Goal: Task Accomplishment & Management: Manage account settings

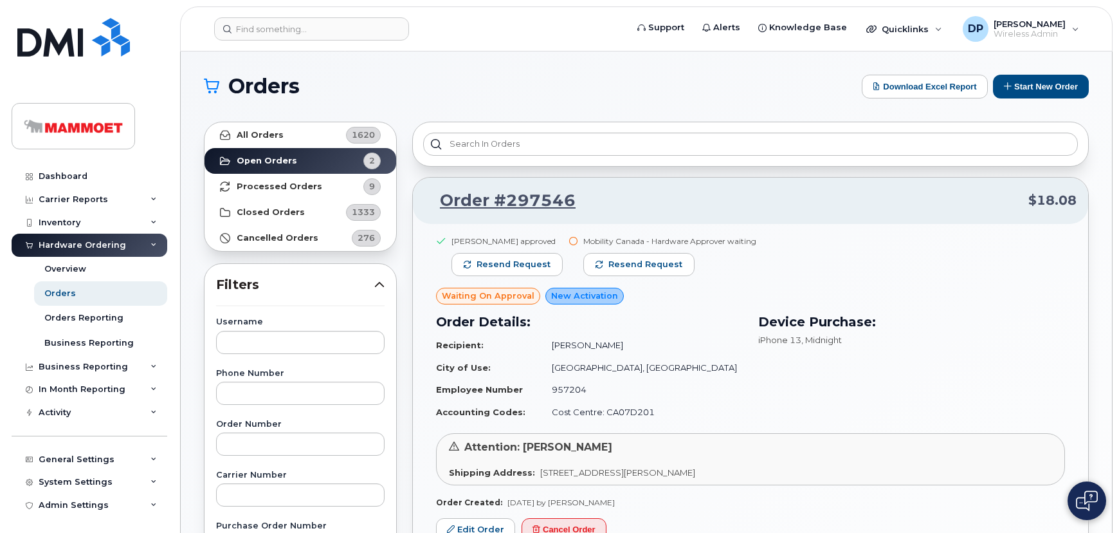
scroll to position [116, 0]
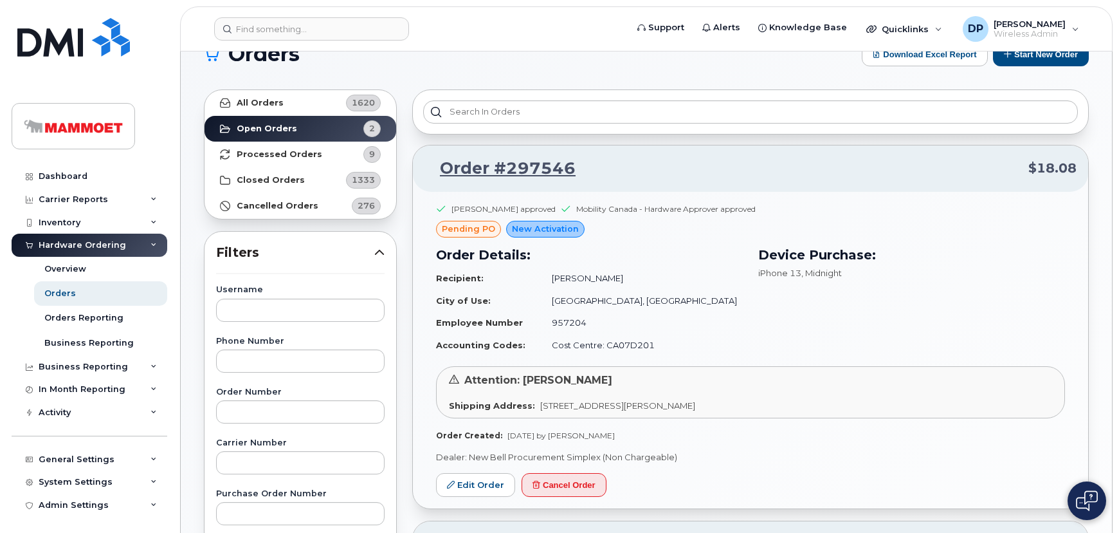
scroll to position [116, 0]
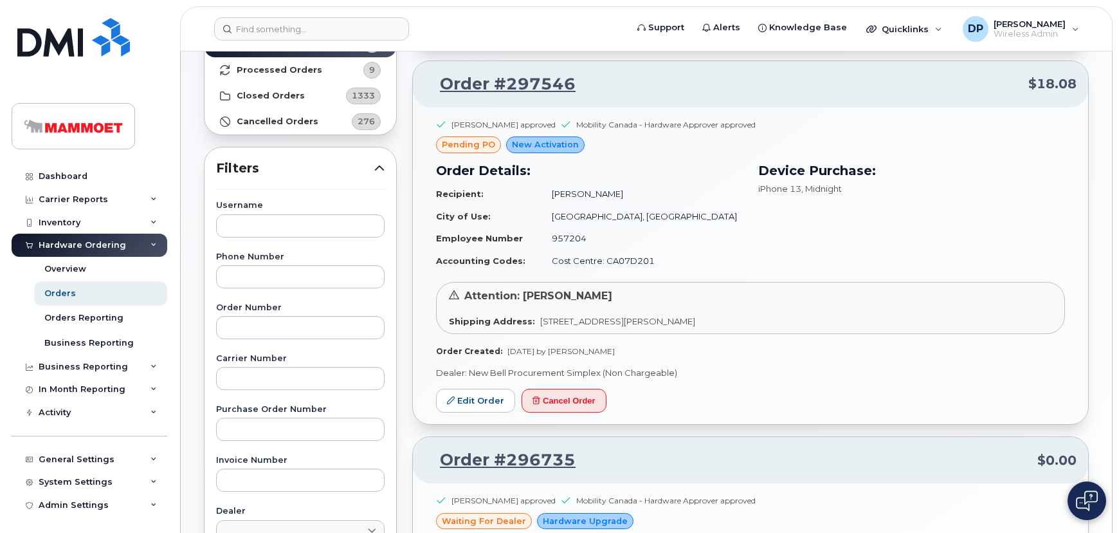
drag, startPoint x: 932, startPoint y: 200, endPoint x: 870, endPoint y: 221, distance: 65.1
click at [932, 200] on div "Device Purchase: iPhone 13 , Midnight" at bounding box center [912, 216] width 322 height 127
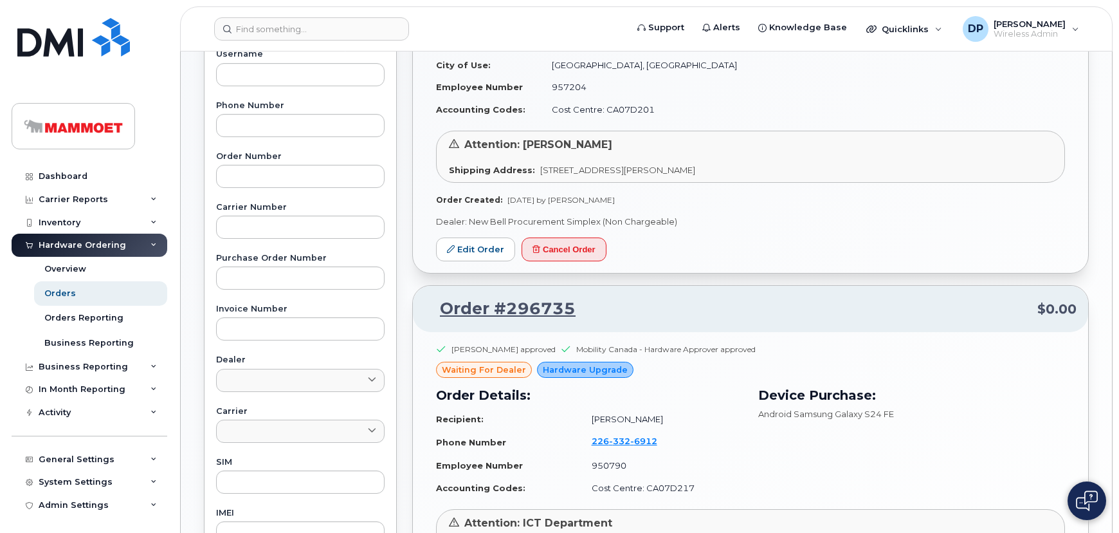
scroll to position [526, 0]
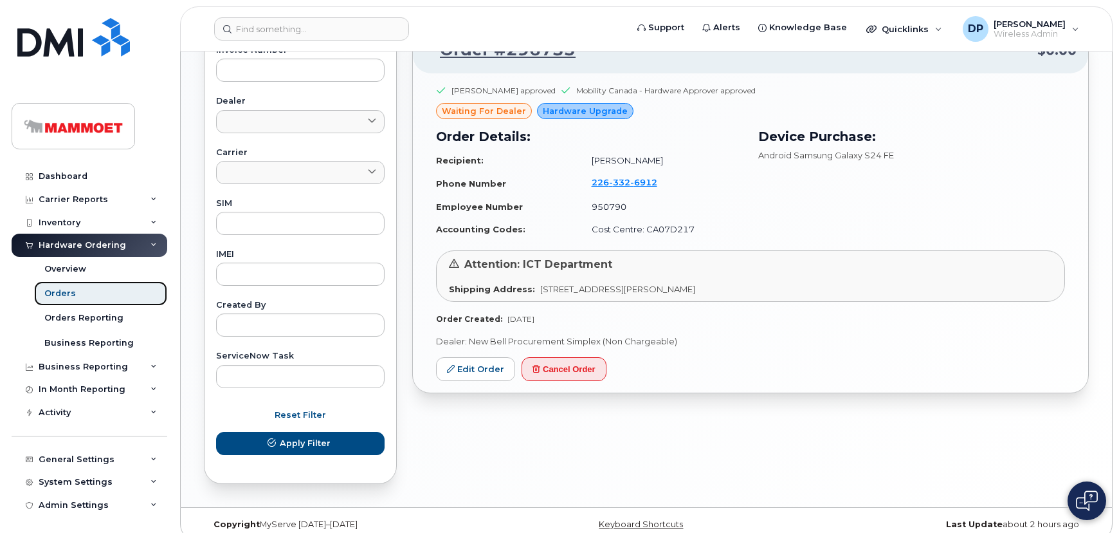
click at [37, 295] on link "Orders" at bounding box center [100, 293] width 133 height 24
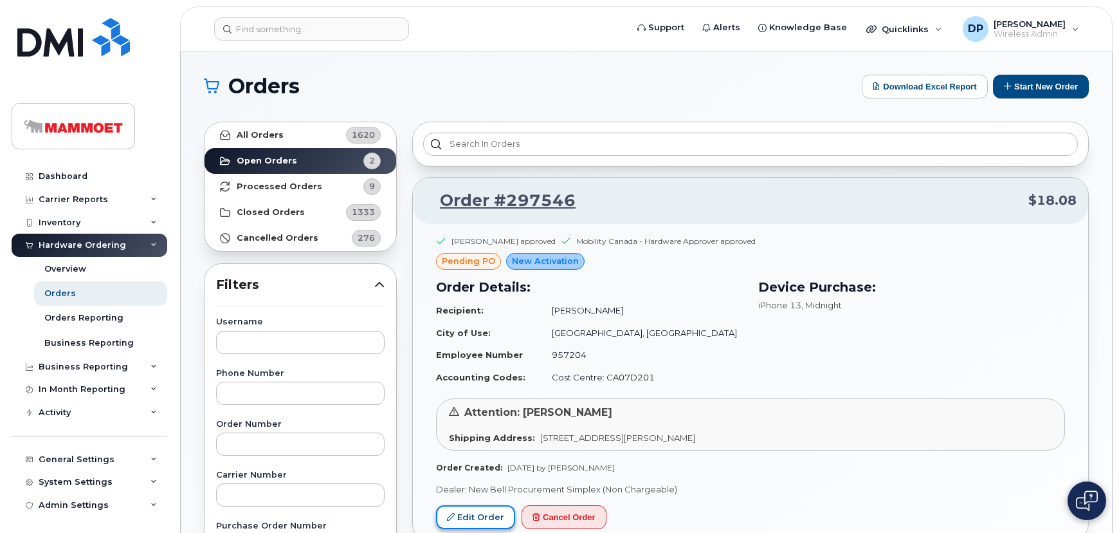
click at [490, 520] on link "Edit Order" at bounding box center [475, 517] width 79 height 24
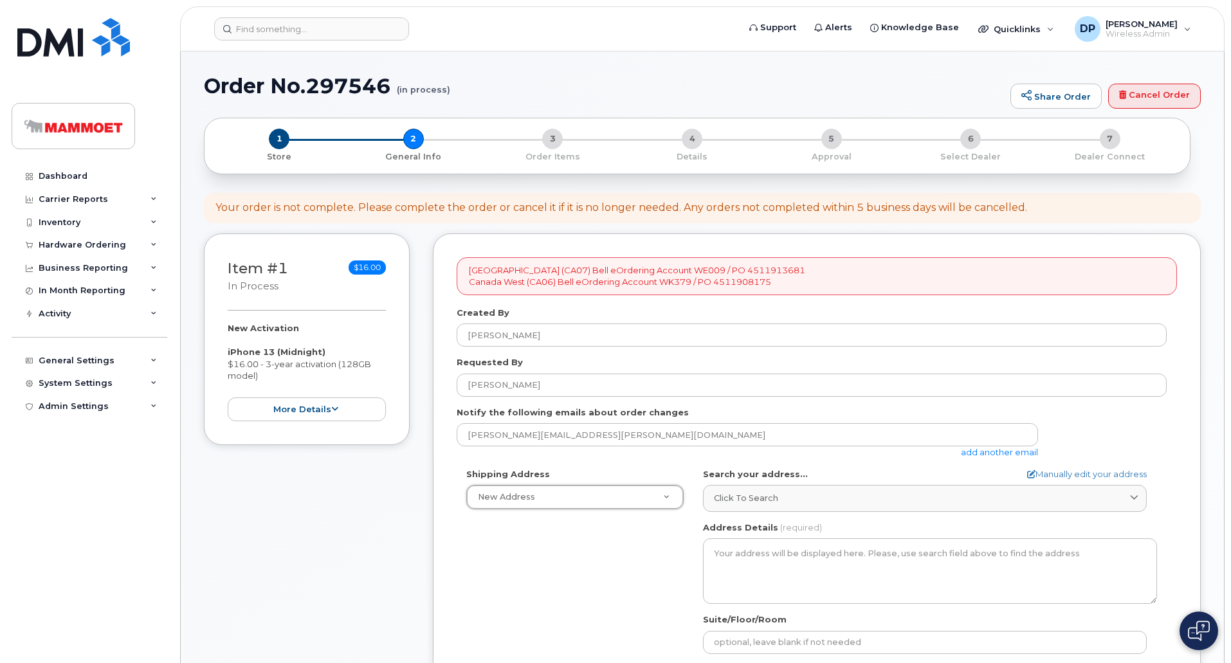
select select
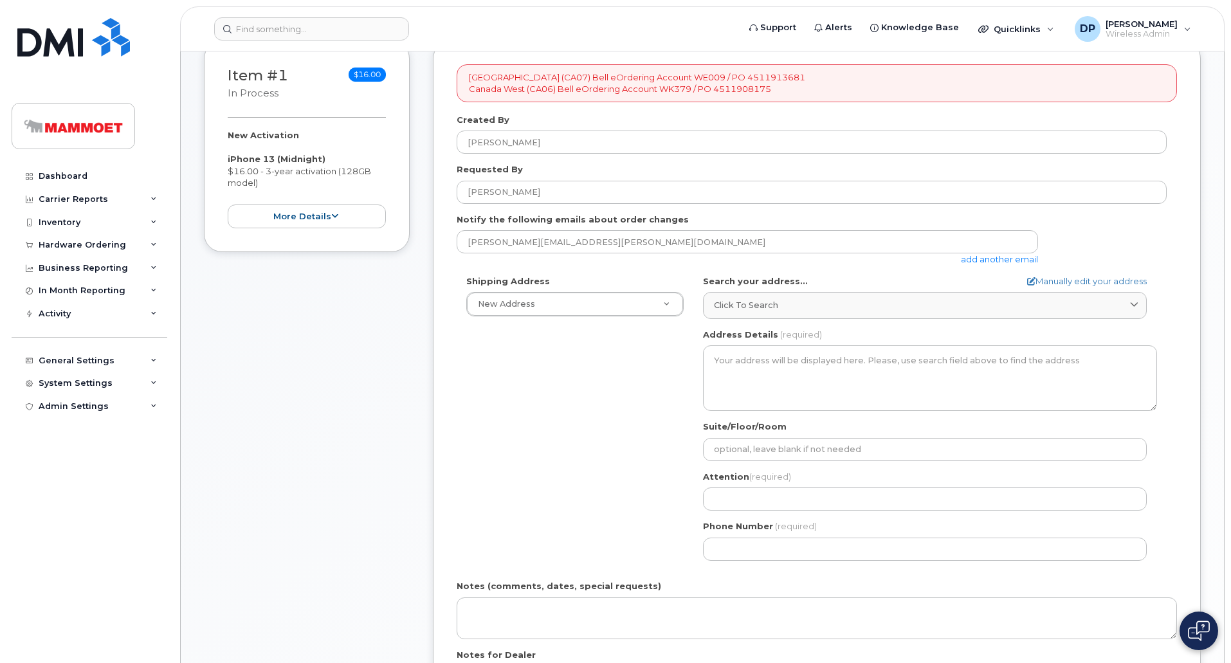
click at [357, 364] on div "Item #1 in process $16.00 New Activation iPhone 13 (Midnight) $16.00 - 3-year a…" at bounding box center [307, 413] width 206 height 745
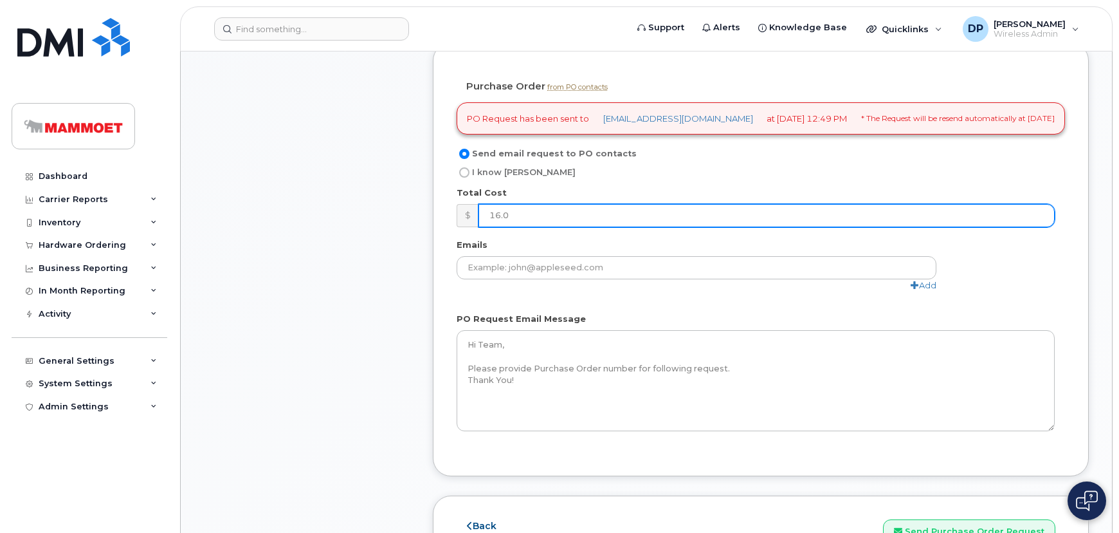
scroll to position [939, 0]
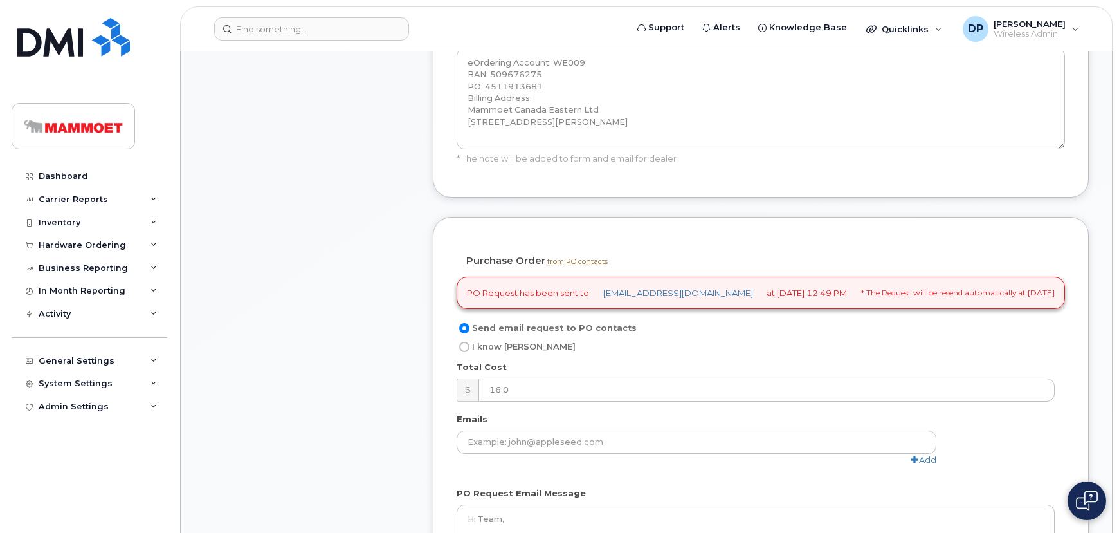
click at [498, 277] on div "PO Request has been sent to [EMAIL_ADDRESS][DOMAIN_NAME] at [DATE] 12:49 PM * T…" at bounding box center [761, 293] width 609 height 33
click at [493, 342] on span "I know [PERSON_NAME]" at bounding box center [524, 347] width 104 height 10
click at [470, 342] on input "I know PO" at bounding box center [464, 347] width 10 height 10
radio input "true"
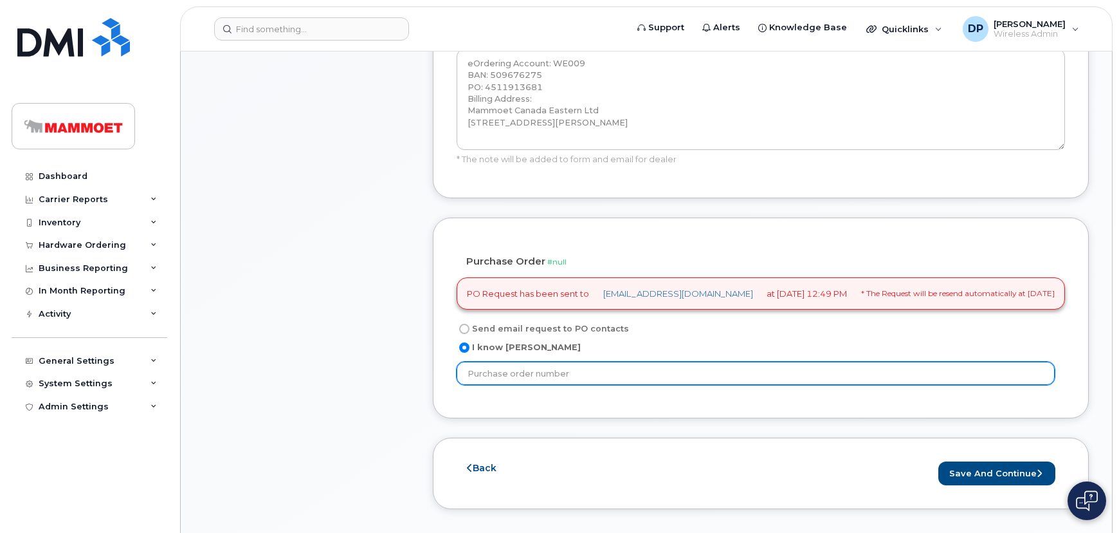
click at [502, 362] on input "text" at bounding box center [756, 373] width 598 height 23
type input "4511913681"
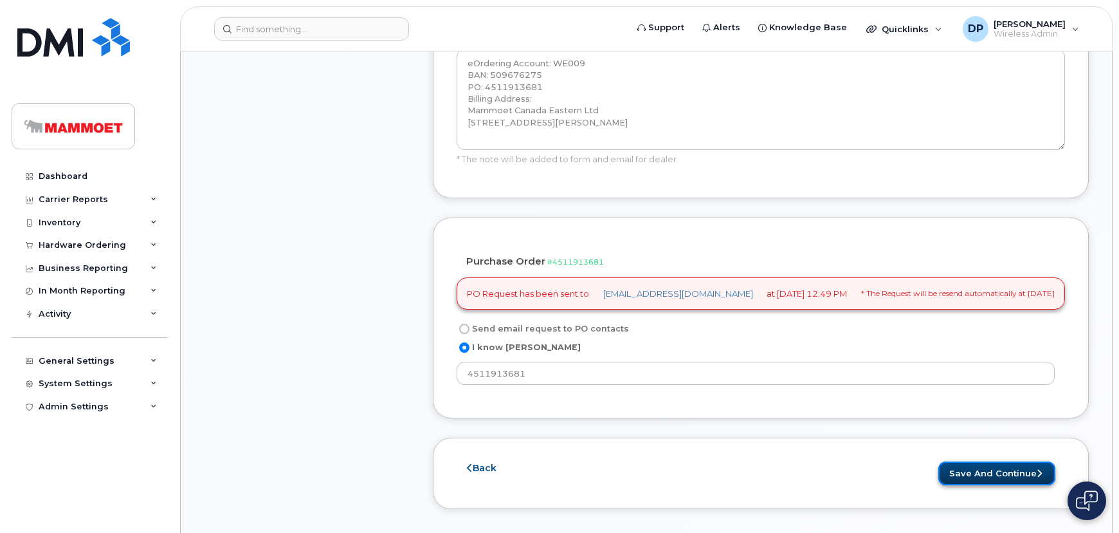
click at [1004, 461] on button "Save and Continue" at bounding box center [997, 473] width 117 height 24
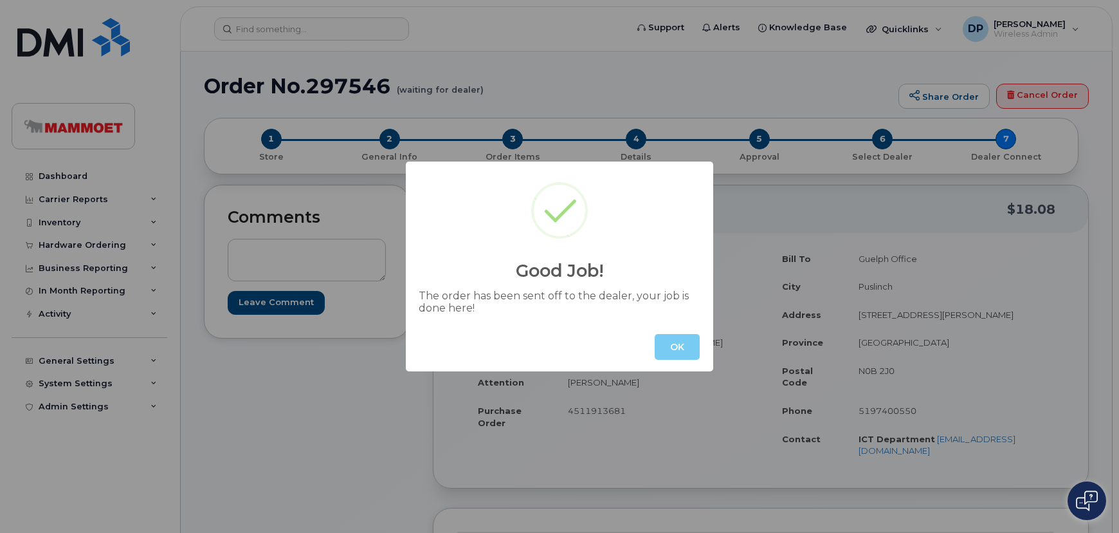
click at [676, 356] on button "OK" at bounding box center [677, 347] width 45 height 26
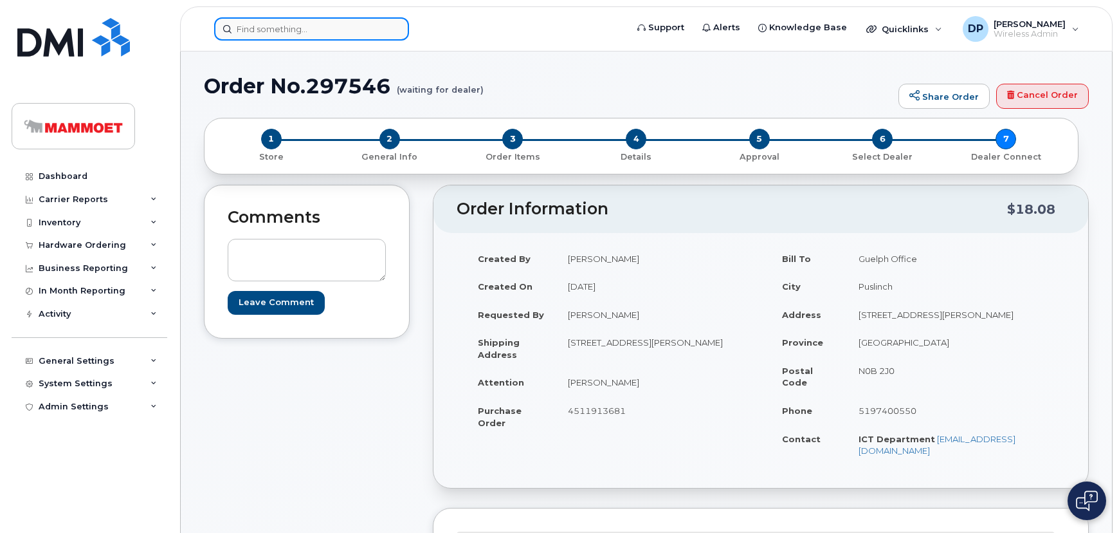
click at [289, 21] on input at bounding box center [311, 28] width 195 height 23
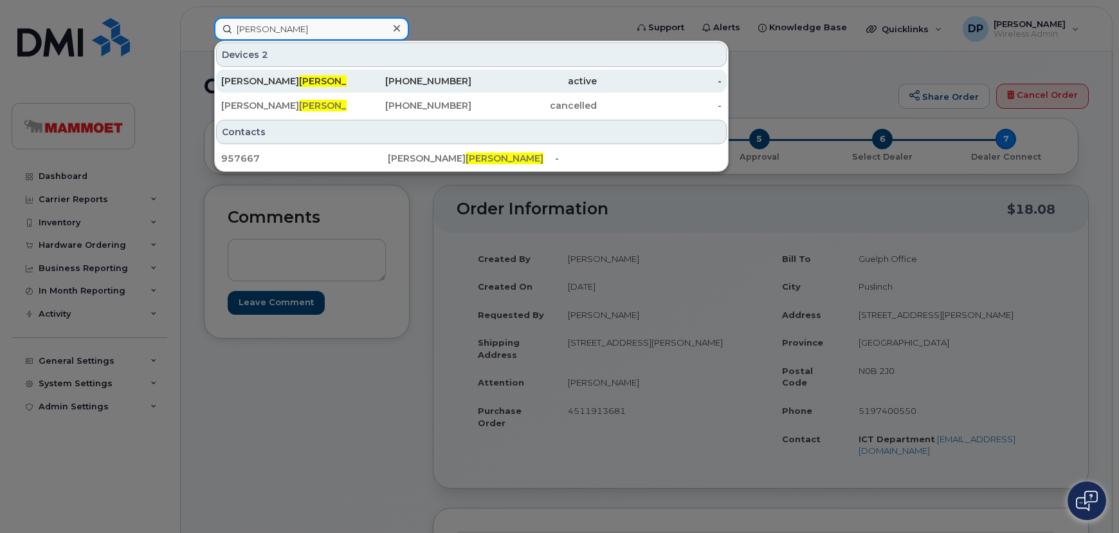
type input "barnard"
click at [299, 84] on span "Barnard" at bounding box center [338, 81] width 78 height 12
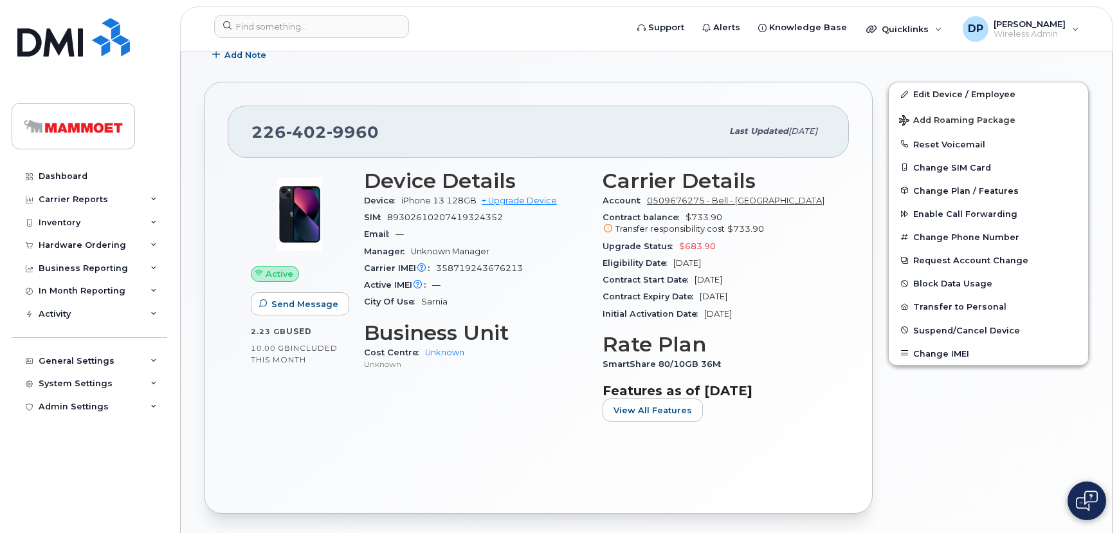
scroll to position [175, 0]
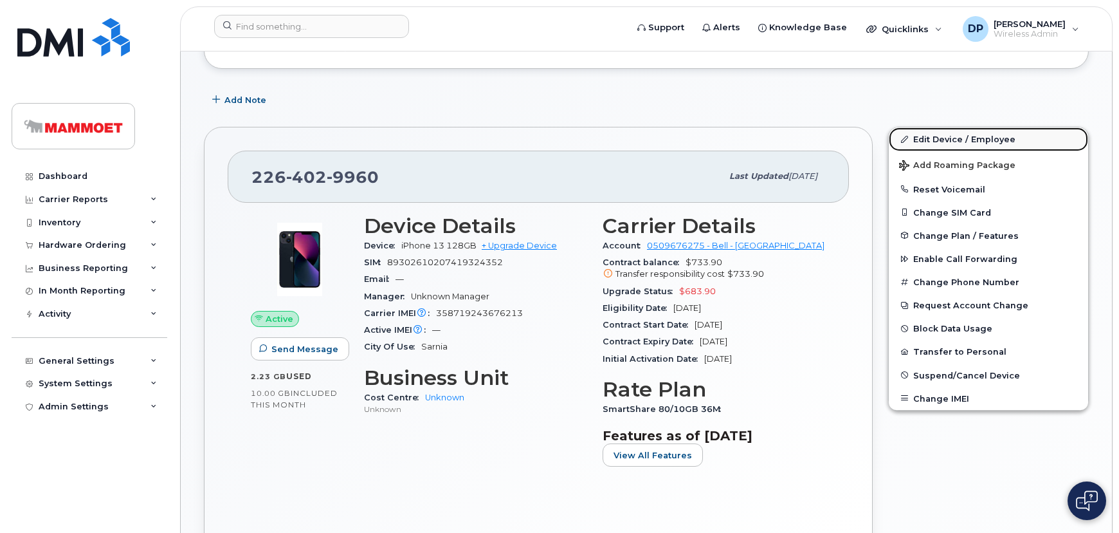
click at [932, 136] on link "Edit Device / Employee" at bounding box center [988, 138] width 199 height 23
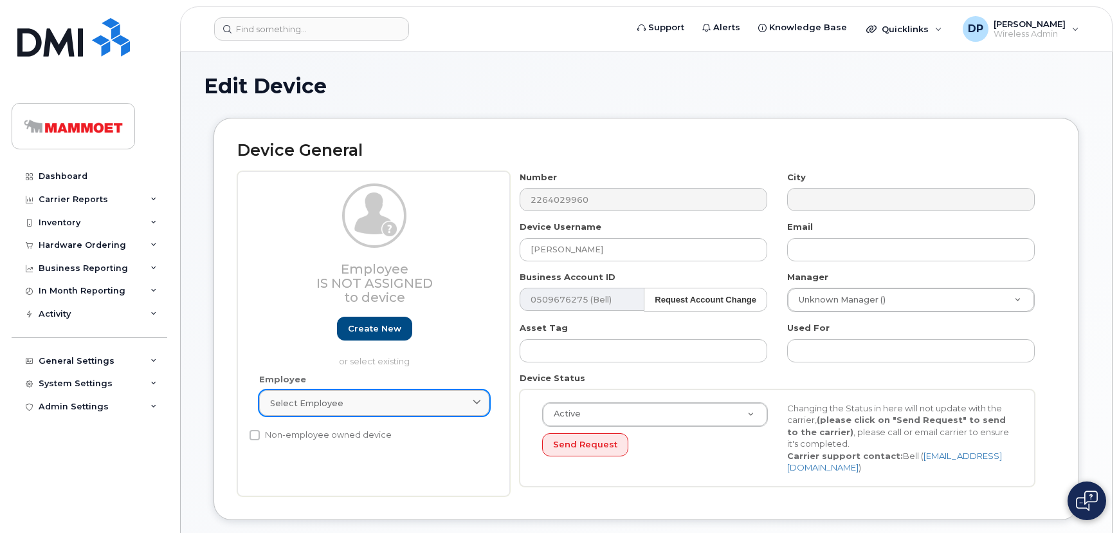
click at [313, 398] on span "Select employee" at bounding box center [306, 403] width 73 height 12
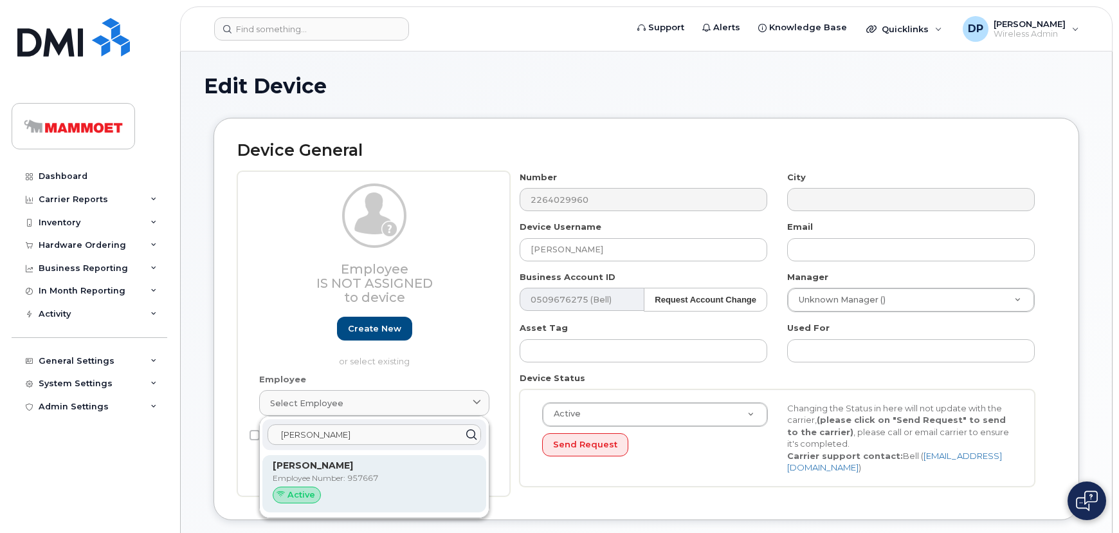
type input "rachel barn"
click at [371, 475] on p "Employee Number: 957667" at bounding box center [374, 478] width 203 height 12
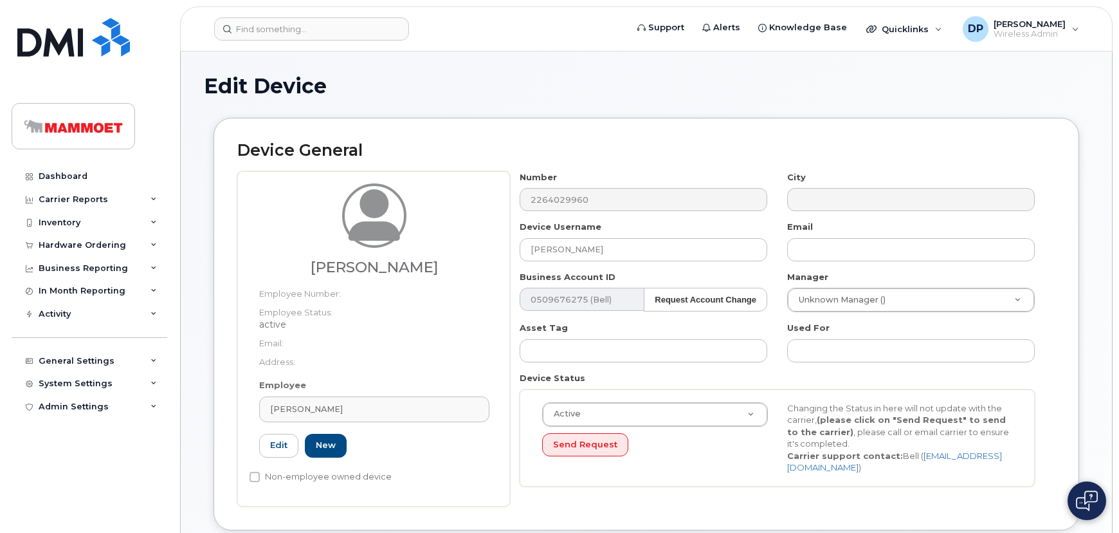
type input "957667"
type input "30745"
click at [814, 250] on input "text" at bounding box center [911, 249] width 248 height 23
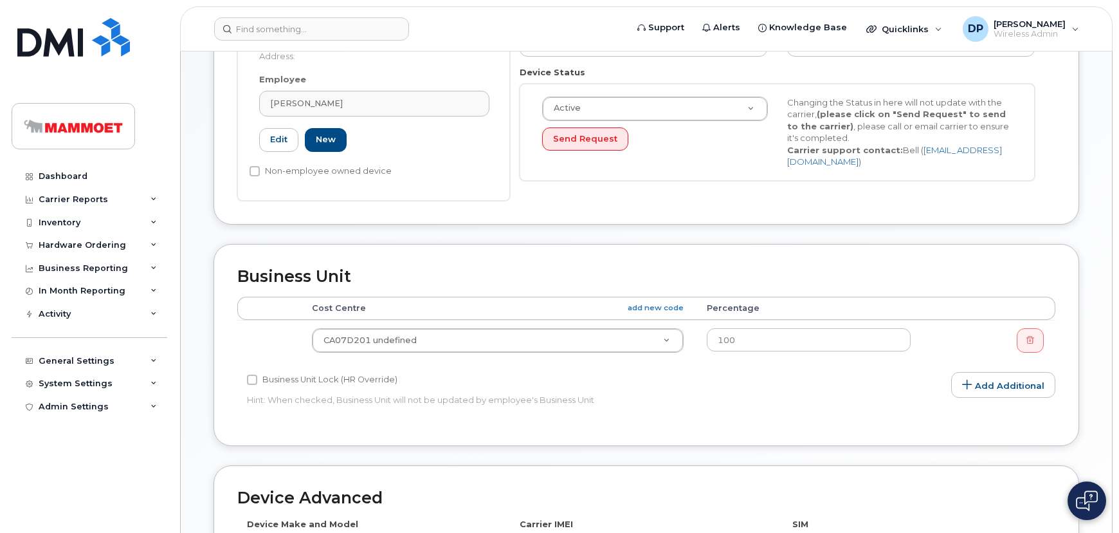
scroll to position [292, 0]
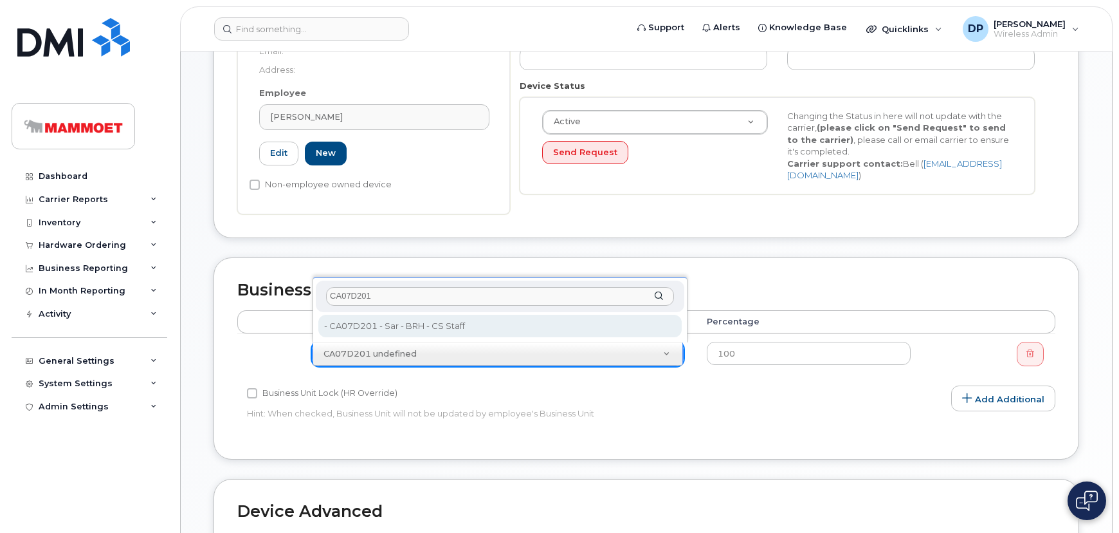
type input "CA07D201"
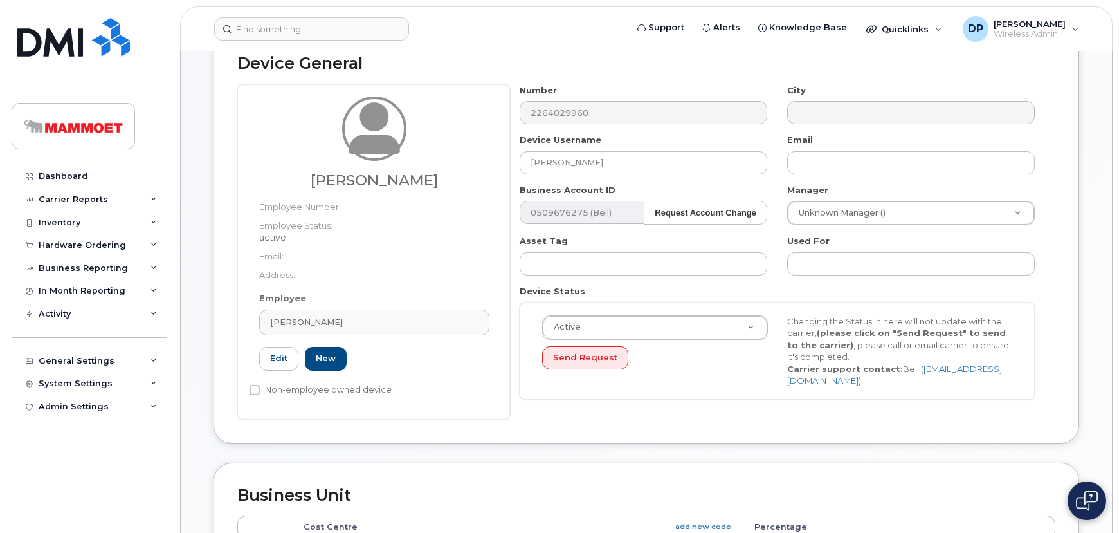
scroll to position [0, 0]
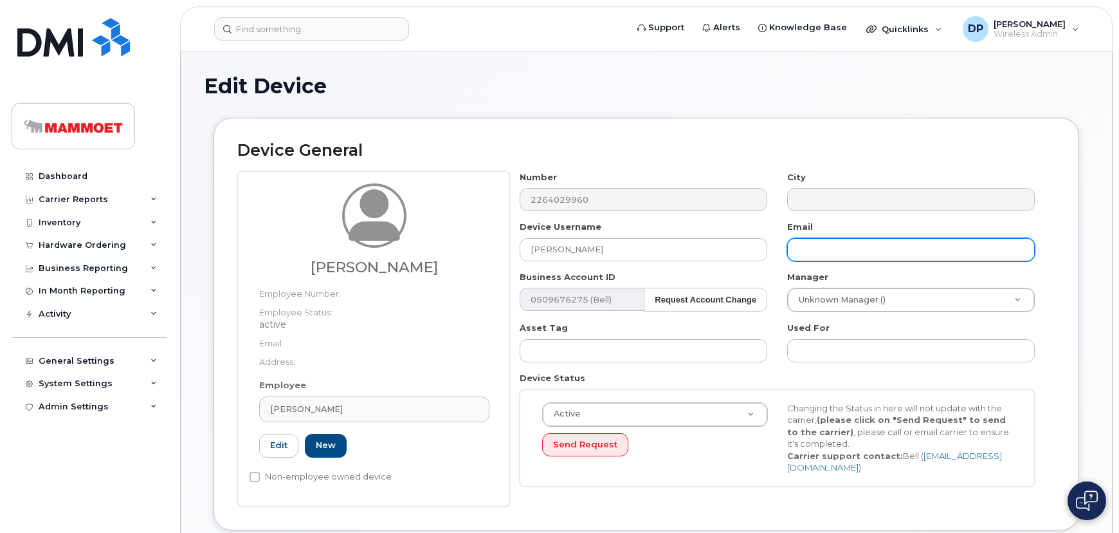
drag, startPoint x: 830, startPoint y: 250, endPoint x: 830, endPoint y: 259, distance: 8.4
click at [830, 250] on input "text" at bounding box center [911, 249] width 248 height 23
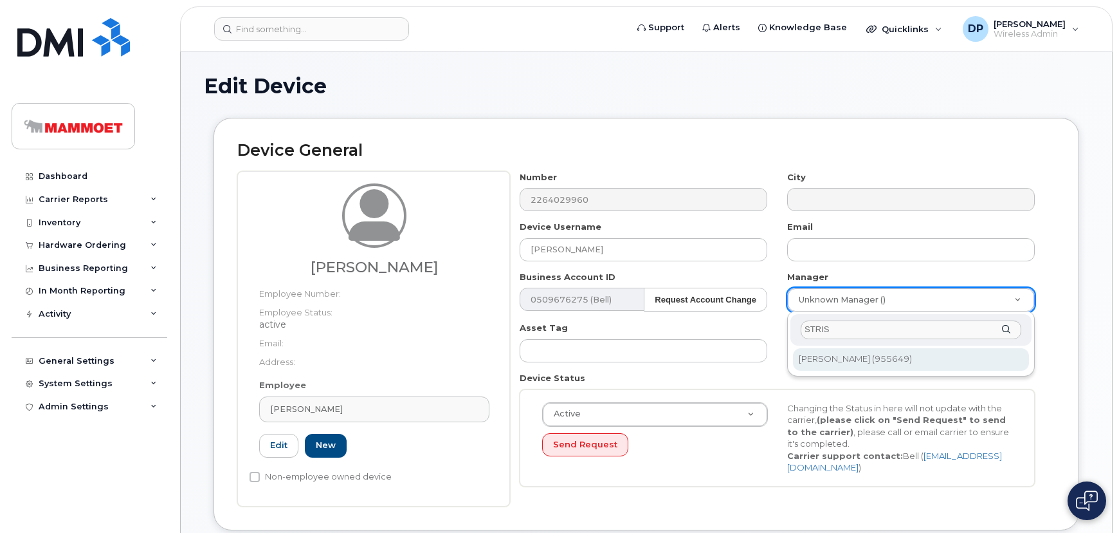
type input "STRIS"
type input "179547"
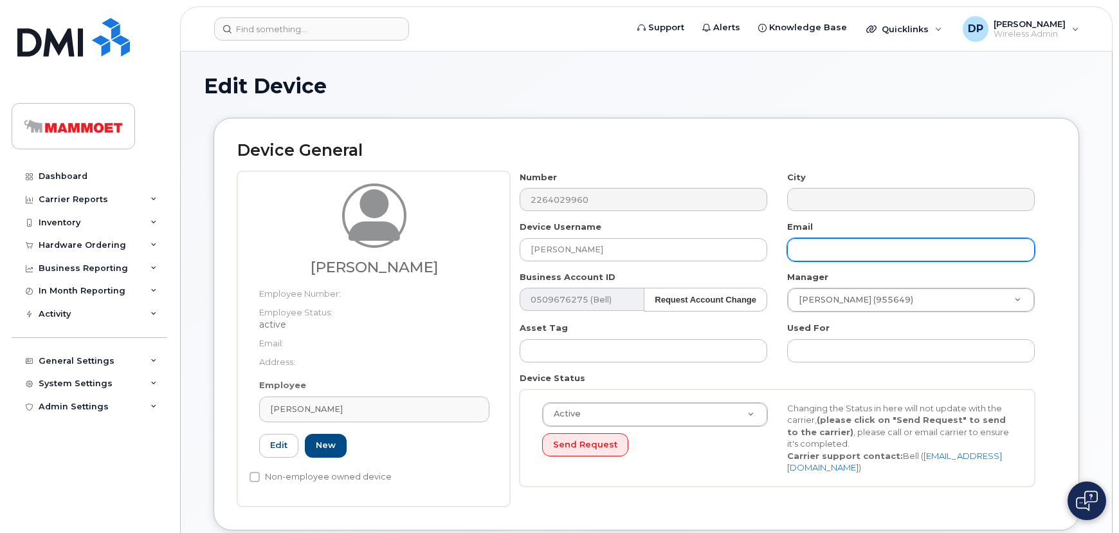
click at [816, 250] on input "text" at bounding box center [911, 249] width 248 height 23
type input "R"
type input "rachel.barnard@mammoet.com"
type input "Saving..."
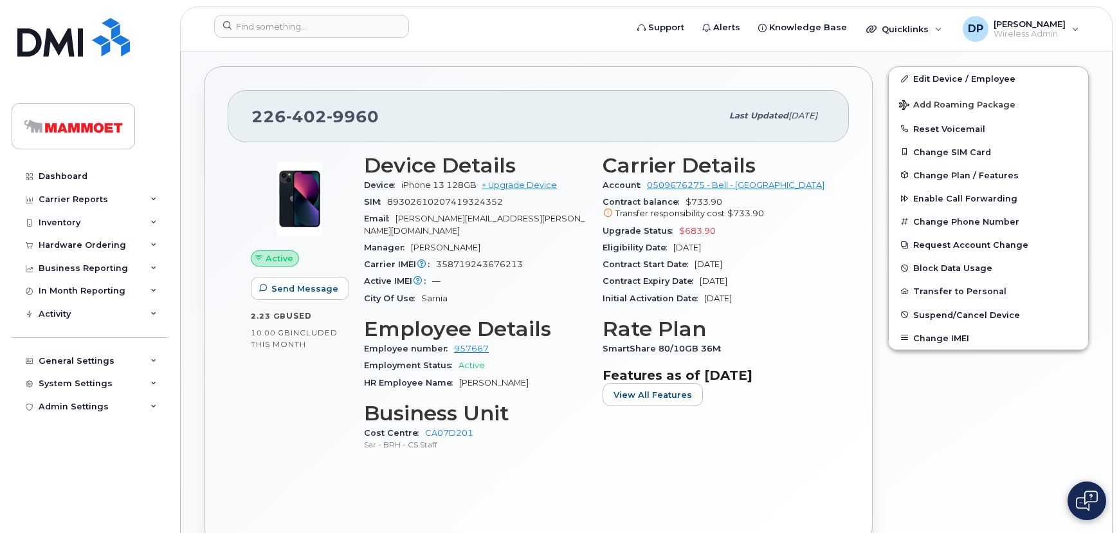
scroll to position [351, 0]
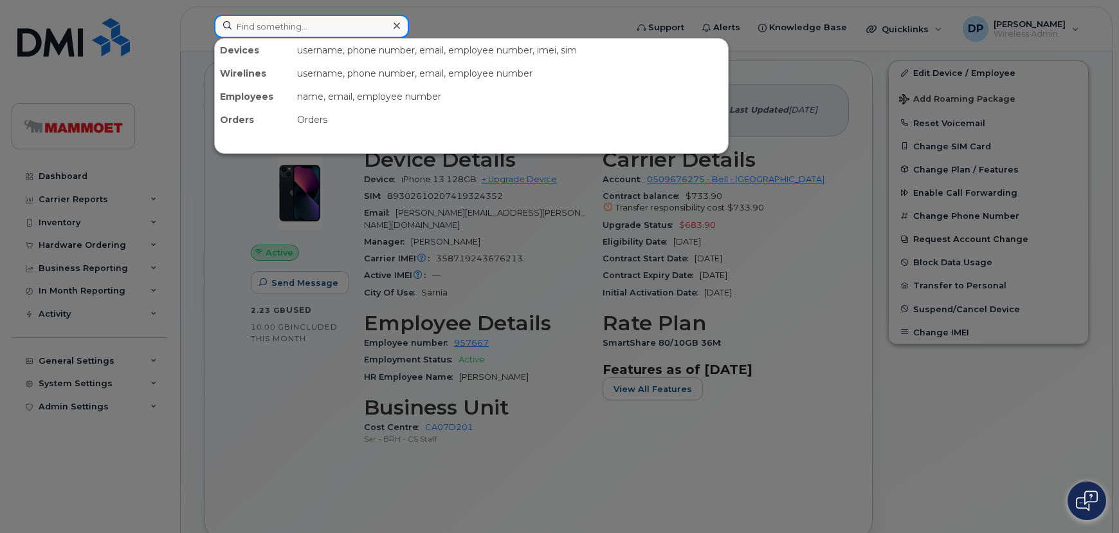
click at [333, 19] on input at bounding box center [311, 26] width 195 height 23
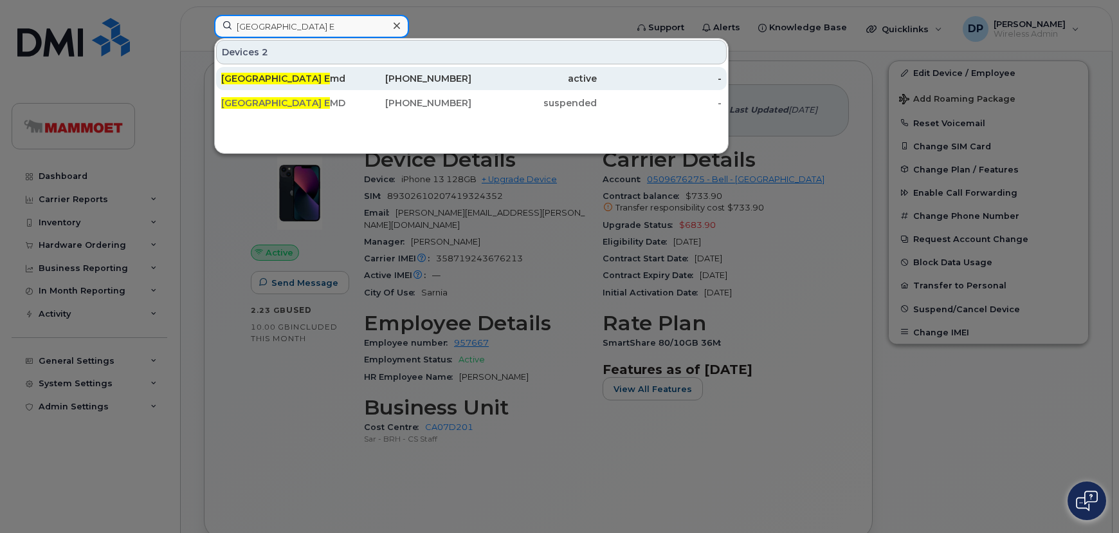
type input "[GEOGRAPHIC_DATA] E"
click at [324, 77] on div "Montreal E md Hotspot" at bounding box center [283, 78] width 125 height 13
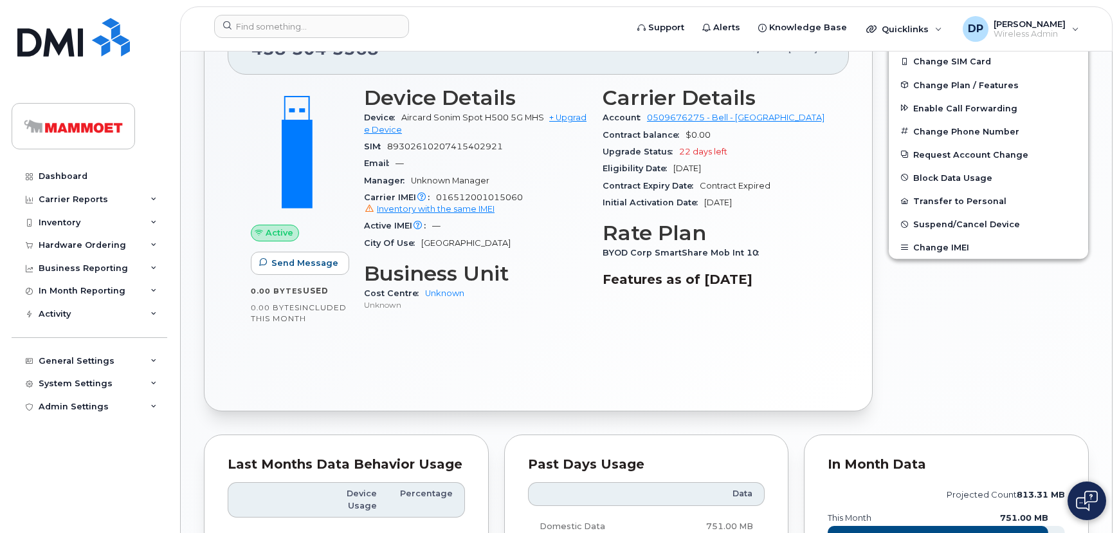
scroll to position [234, 0]
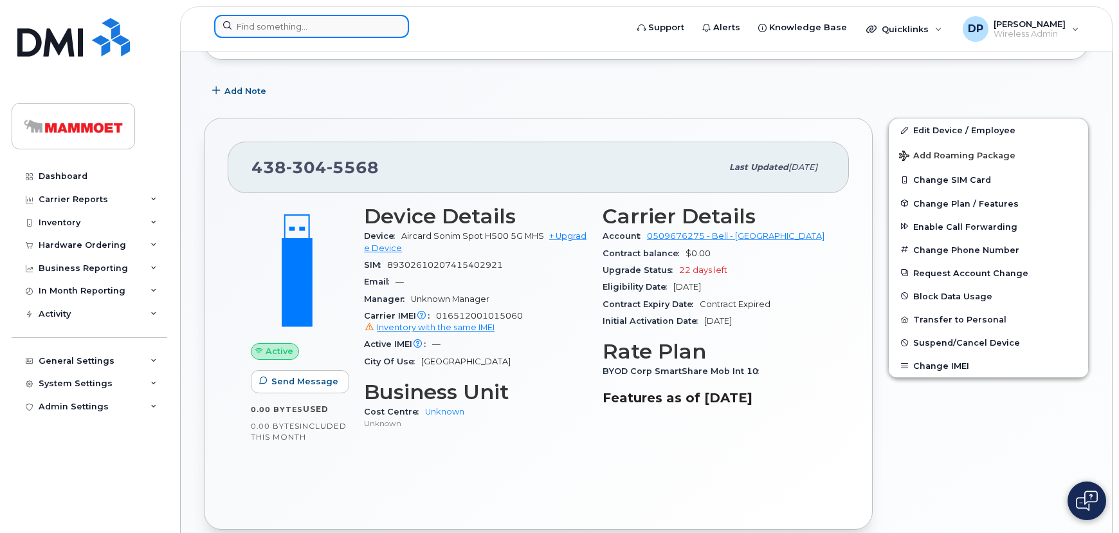
click at [306, 32] on input at bounding box center [311, 26] width 195 height 23
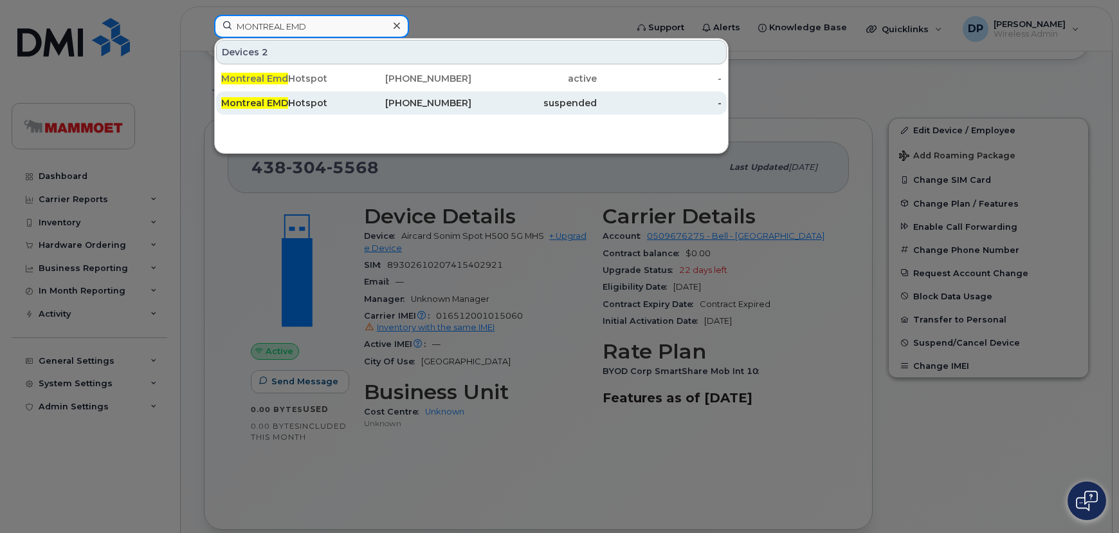
type input "MONTREAL EMD"
click at [347, 93] on div "Montreal EMD Hotspot" at bounding box center [409, 102] width 125 height 23
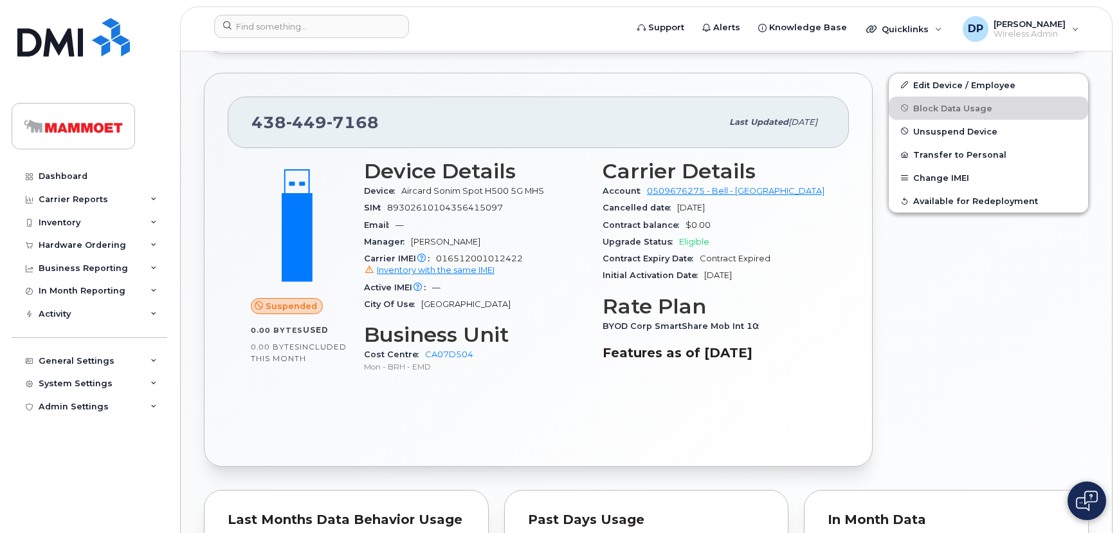
scroll to position [409, 0]
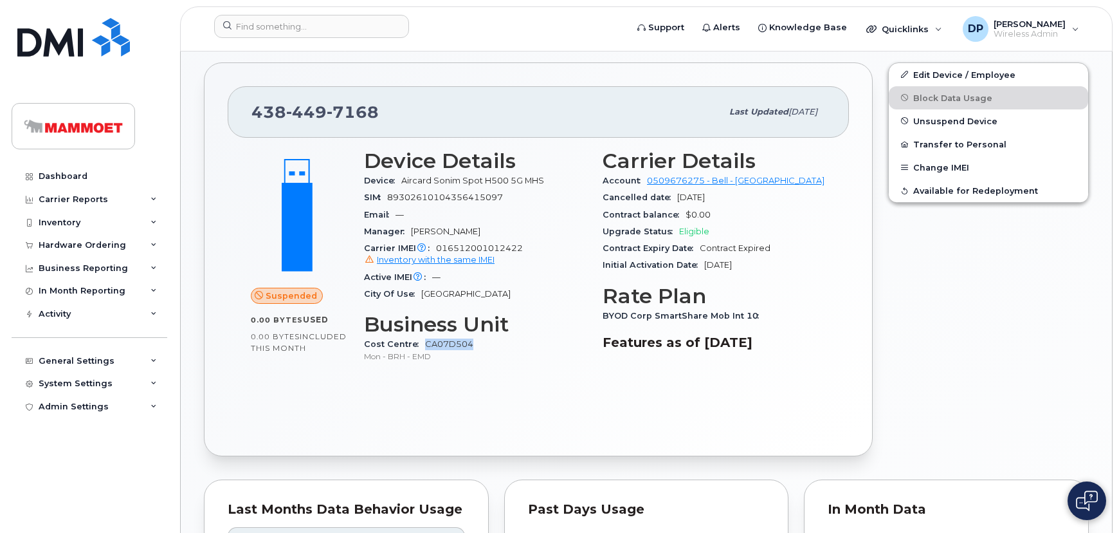
drag, startPoint x: 474, startPoint y: 345, endPoint x: 425, endPoint y: 344, distance: 48.9
click at [425, 344] on div "Cost Centre CA07D504 Mon - BRH - EMD" at bounding box center [475, 350] width 223 height 28
copy link "CA07D504"
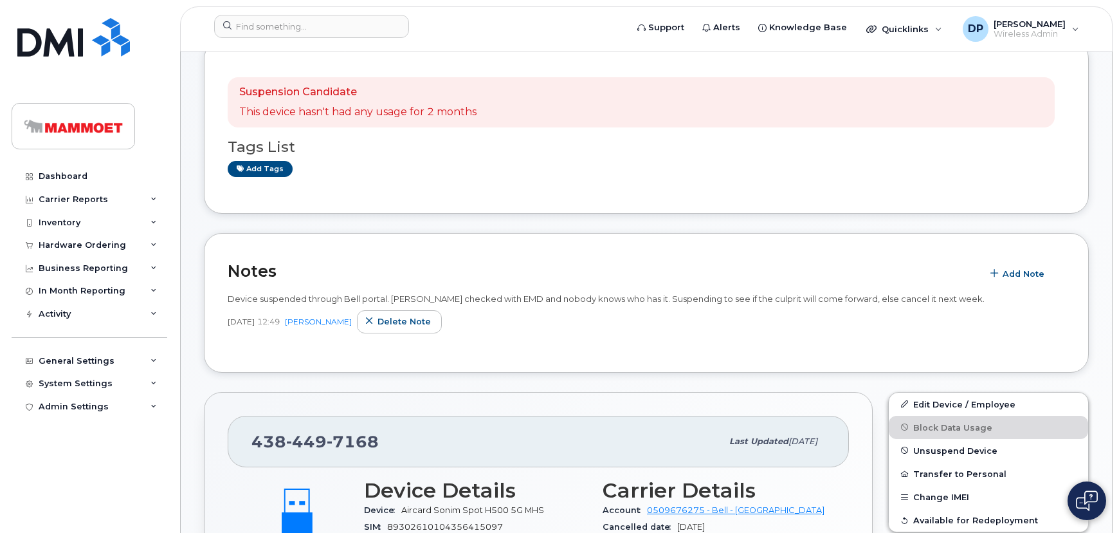
scroll to position [0, 0]
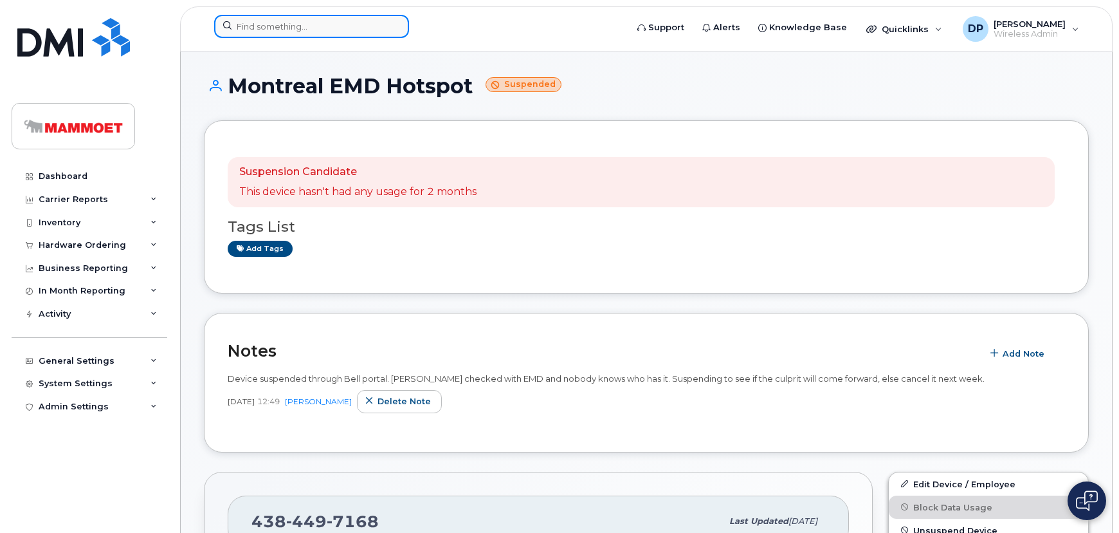
click at [308, 24] on input at bounding box center [311, 26] width 195 height 23
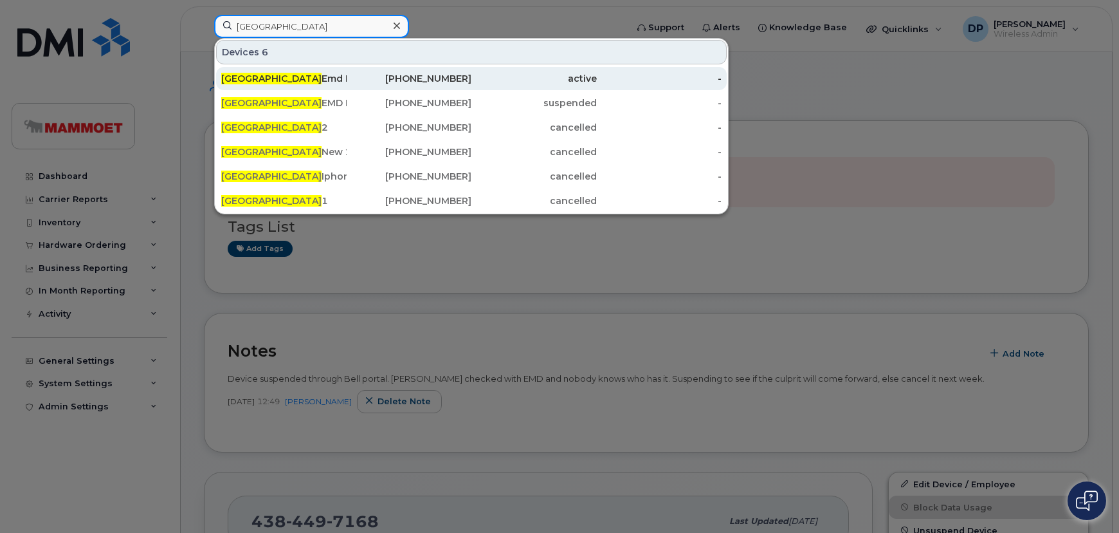
type input "MONTREAL"
click at [302, 77] on div "Montreal Emd Hotspot" at bounding box center [283, 78] width 125 height 13
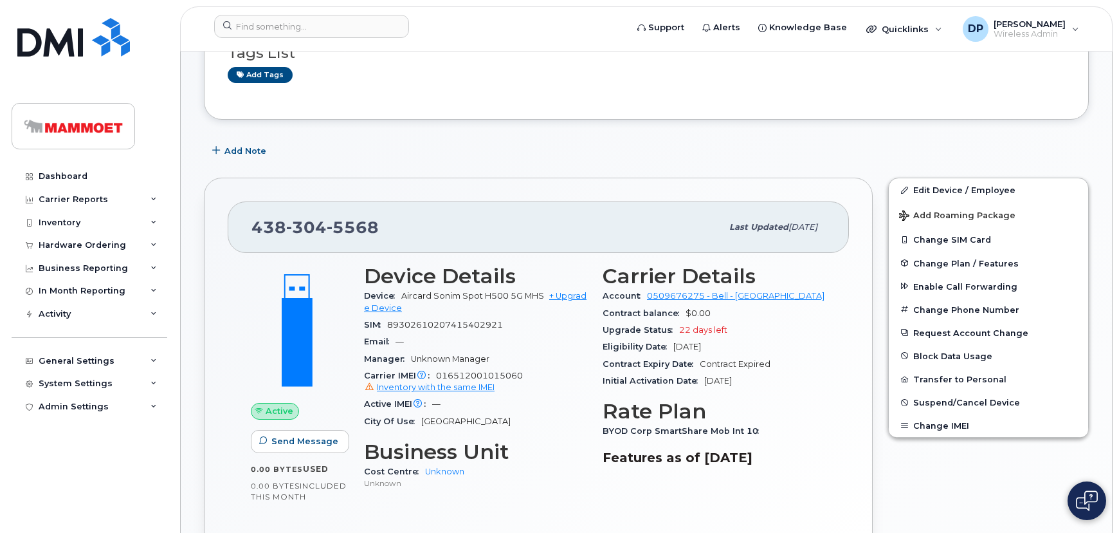
scroll to position [175, 0]
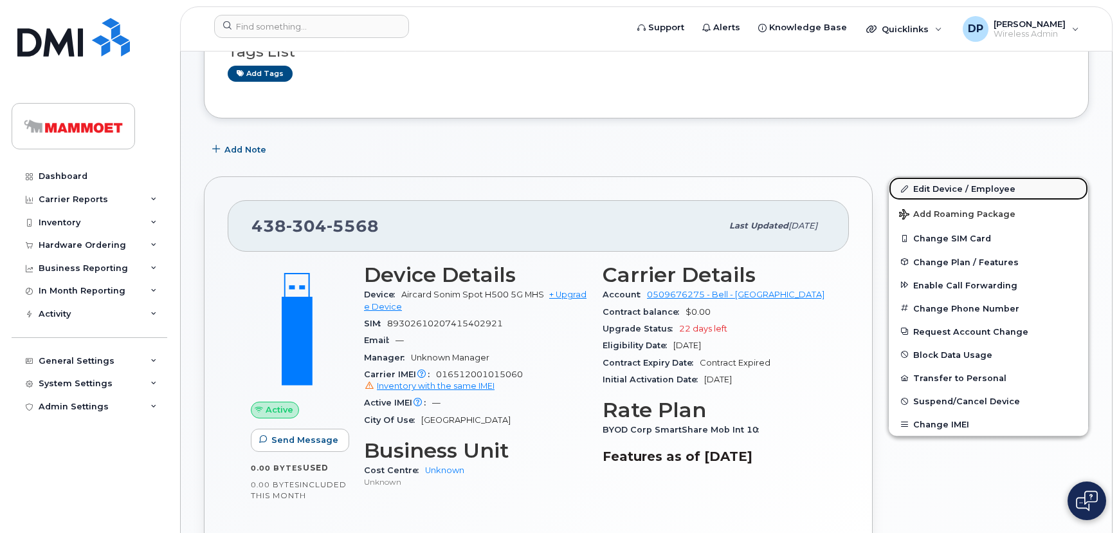
click at [926, 187] on link "Edit Device / Employee" at bounding box center [988, 188] width 199 height 23
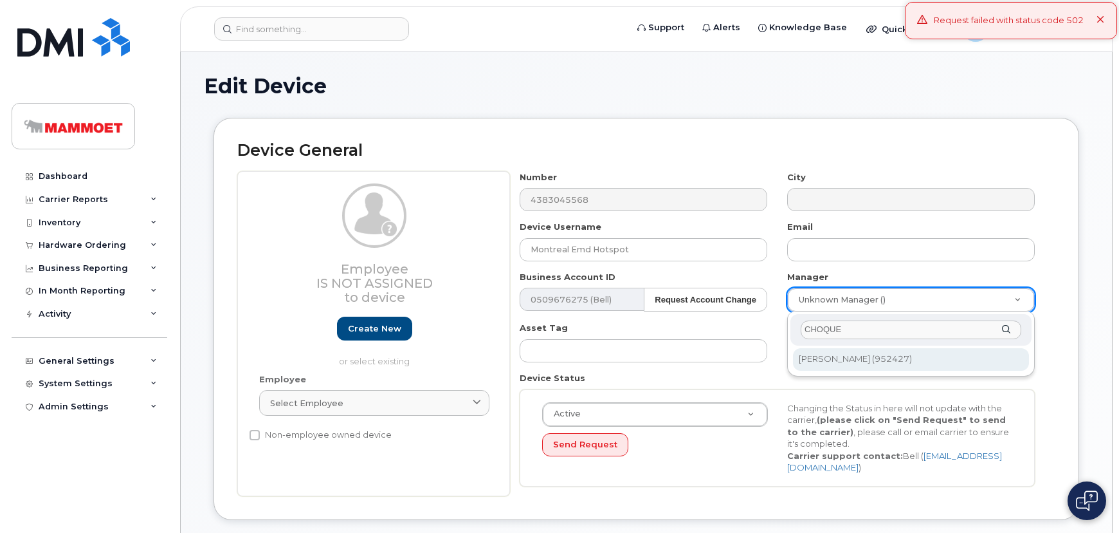
type input "CHOQUE"
type input "179766"
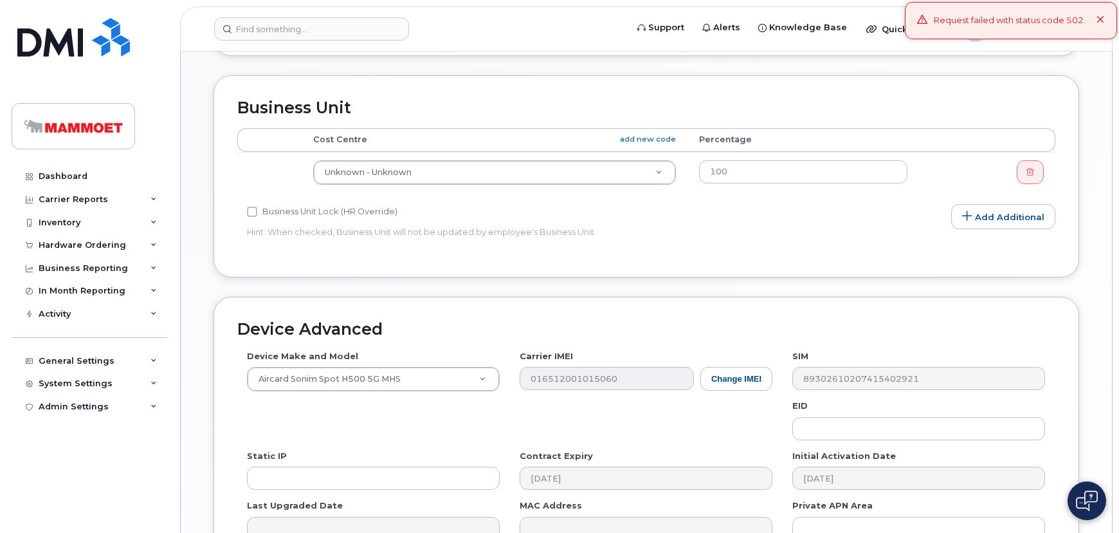
scroll to position [292, 0]
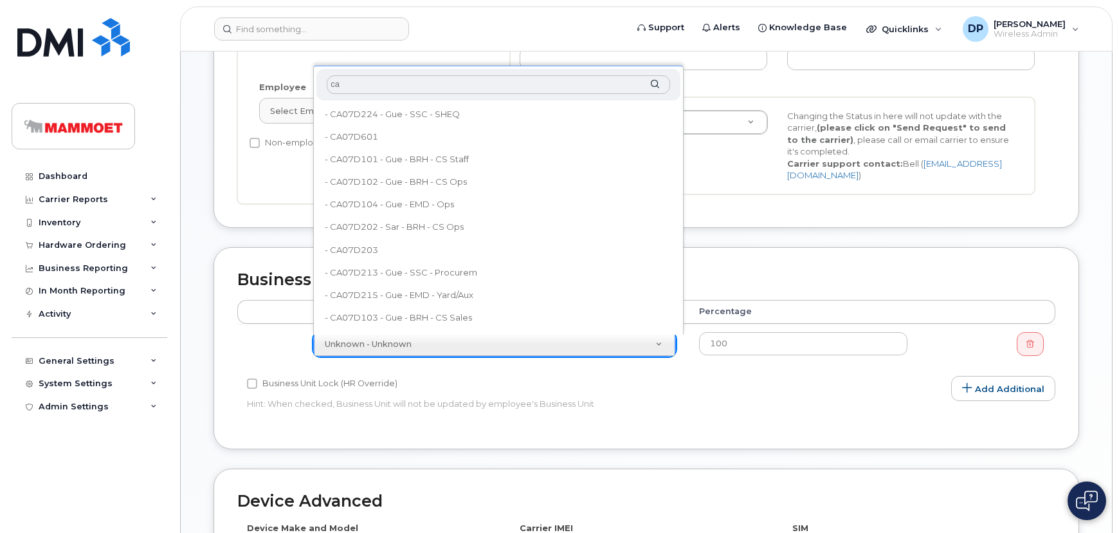
type input "c"
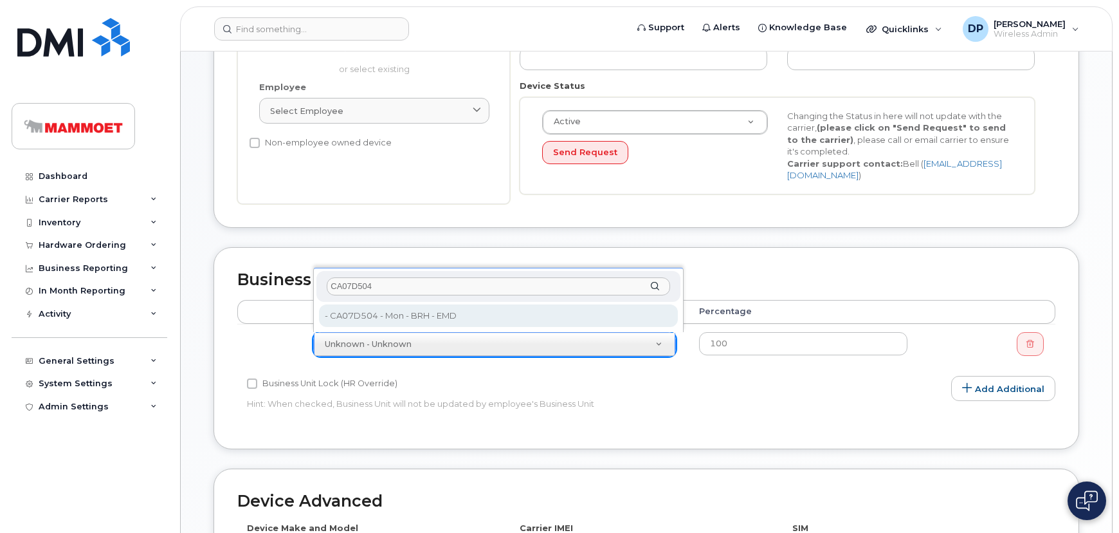
type input "CA07D504"
type input "30771"
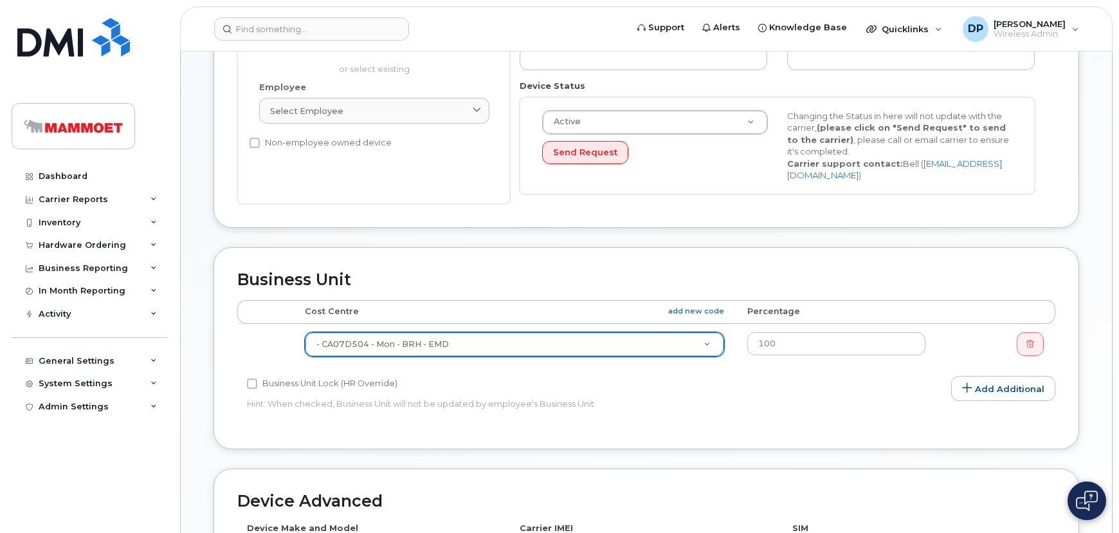
scroll to position [58, 0]
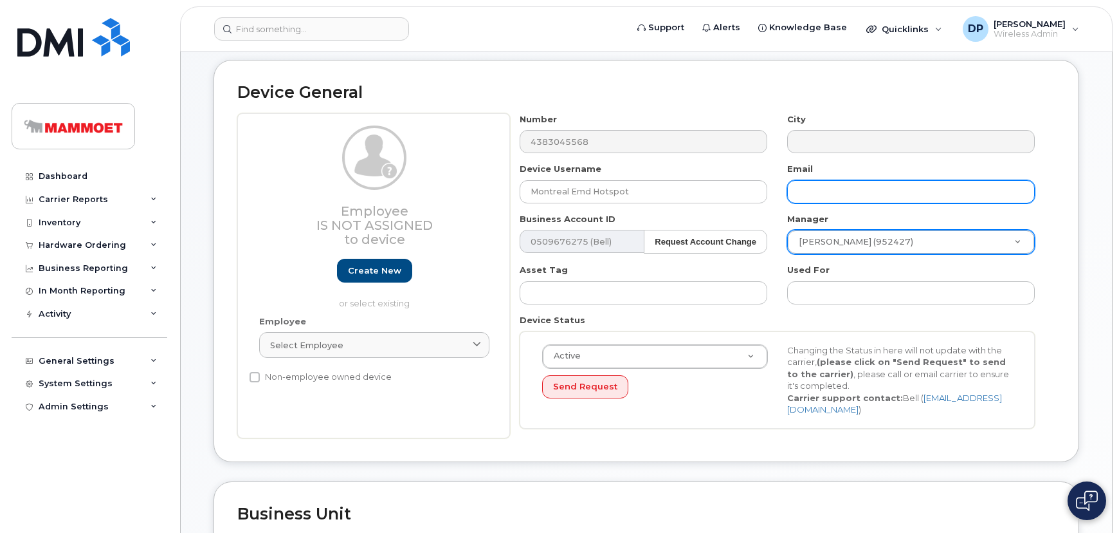
click at [817, 192] on input "text" at bounding box center [911, 191] width 248 height 23
type input "Saving..."
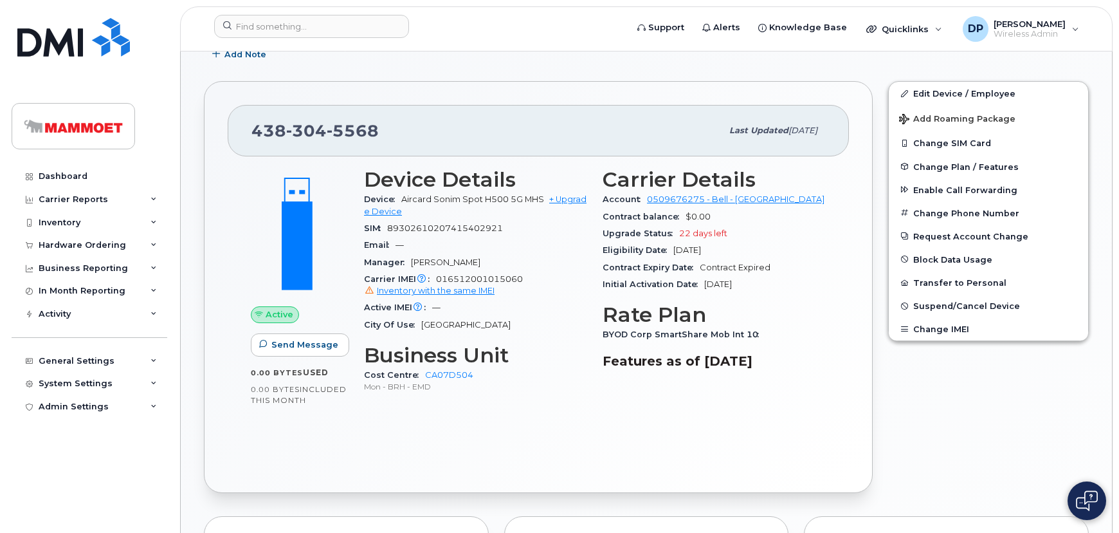
scroll to position [409, 0]
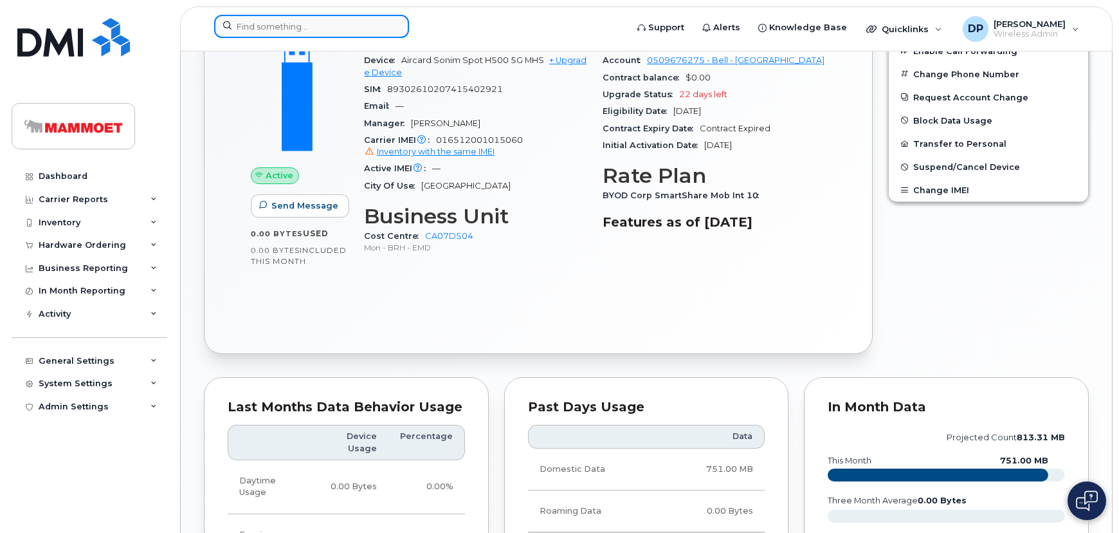
click at [316, 21] on input at bounding box center [311, 26] width 195 height 23
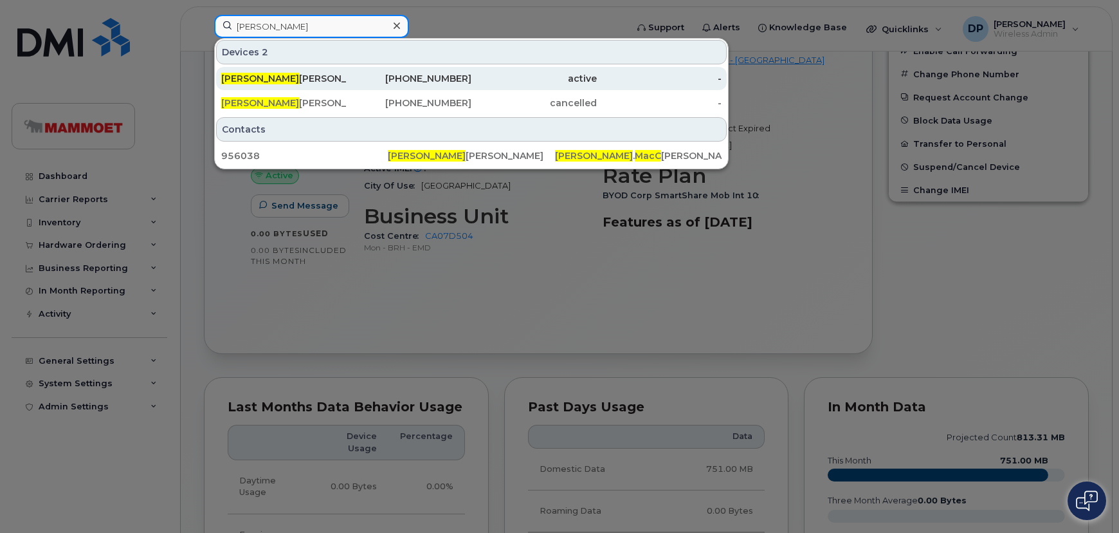
type input "JESSICA MACC"
click at [282, 82] on div "Jessica MacC allum" at bounding box center [283, 78] width 125 height 13
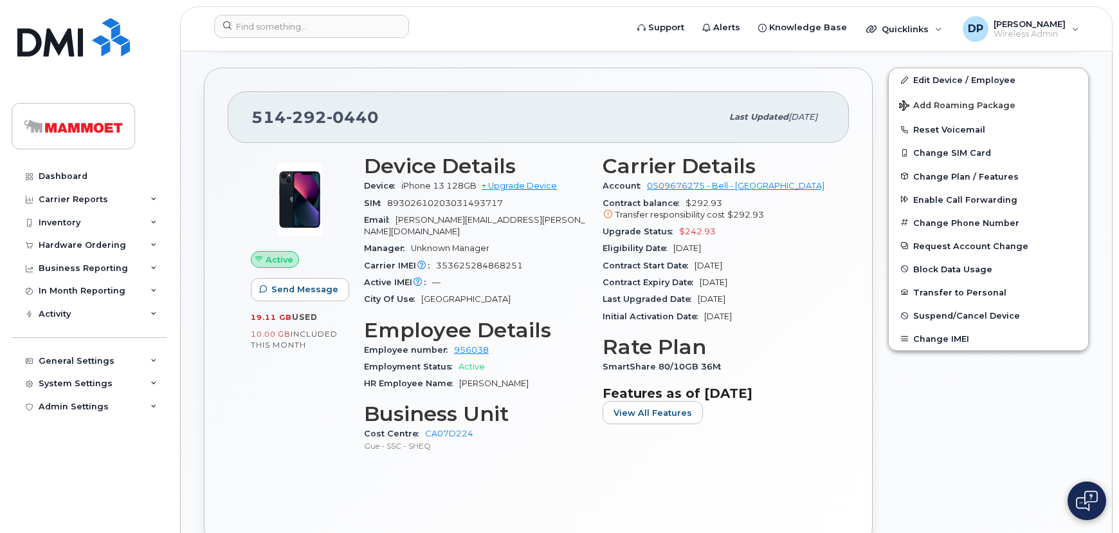
scroll to position [468, 0]
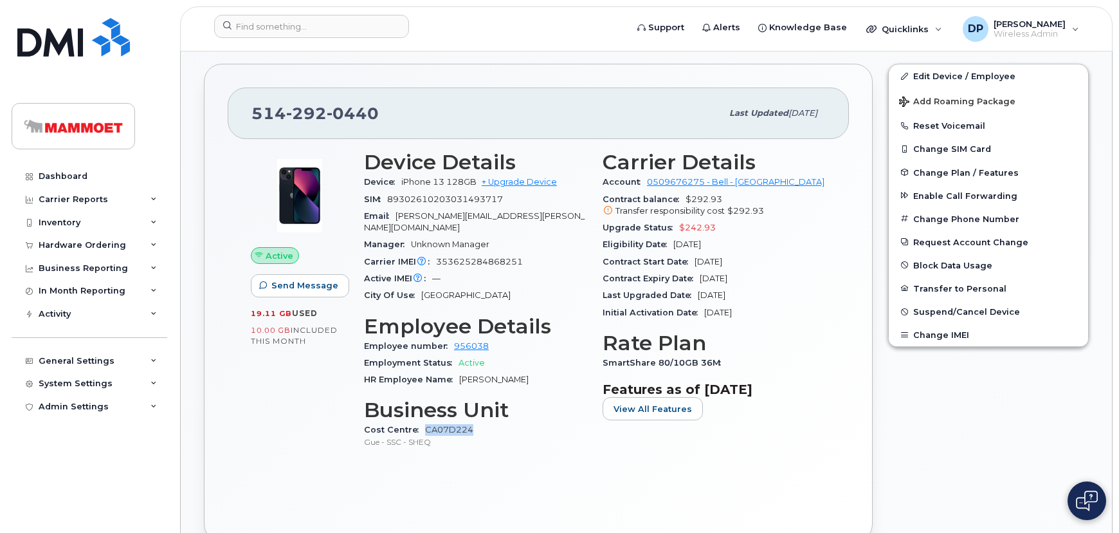
drag, startPoint x: 476, startPoint y: 416, endPoint x: 425, endPoint y: 416, distance: 50.8
click at [425, 421] on div "Cost Centre CA07D224 Gue - SSC - SHEQ" at bounding box center [475, 435] width 223 height 28
copy link "CA07D224"
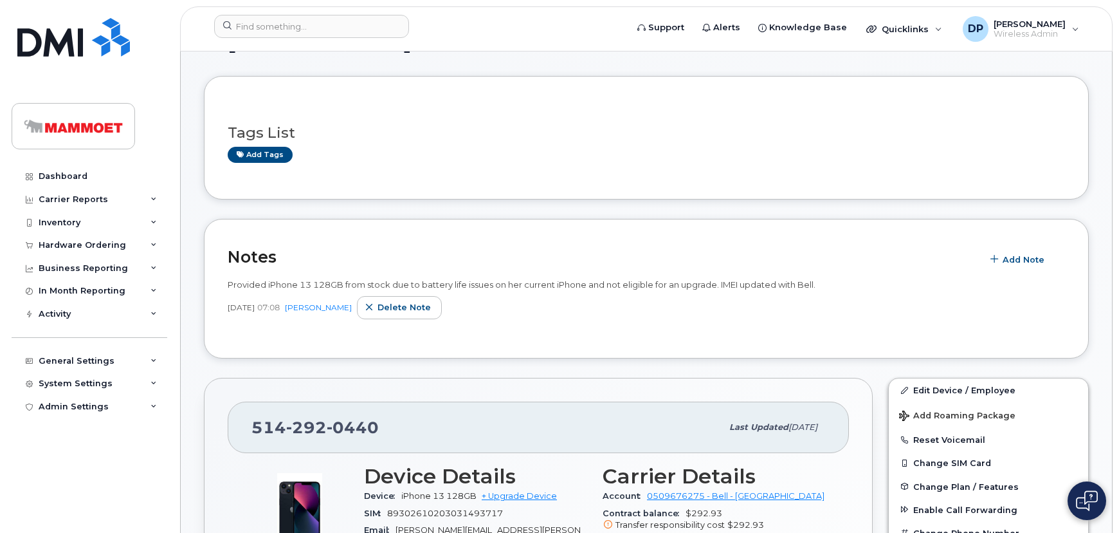
scroll to position [0, 0]
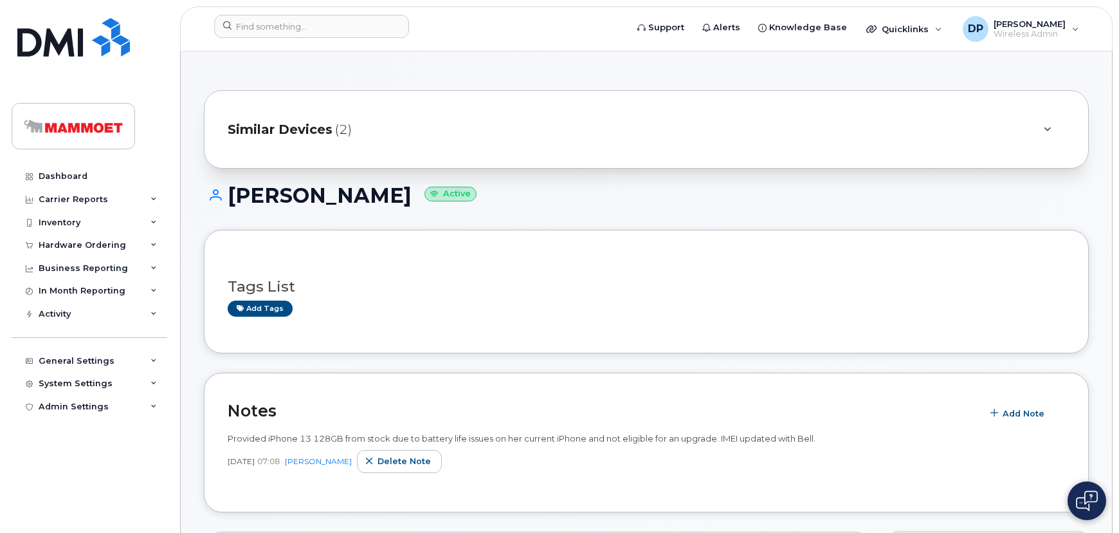
click at [311, 124] on span "Similar Devices" at bounding box center [280, 129] width 105 height 19
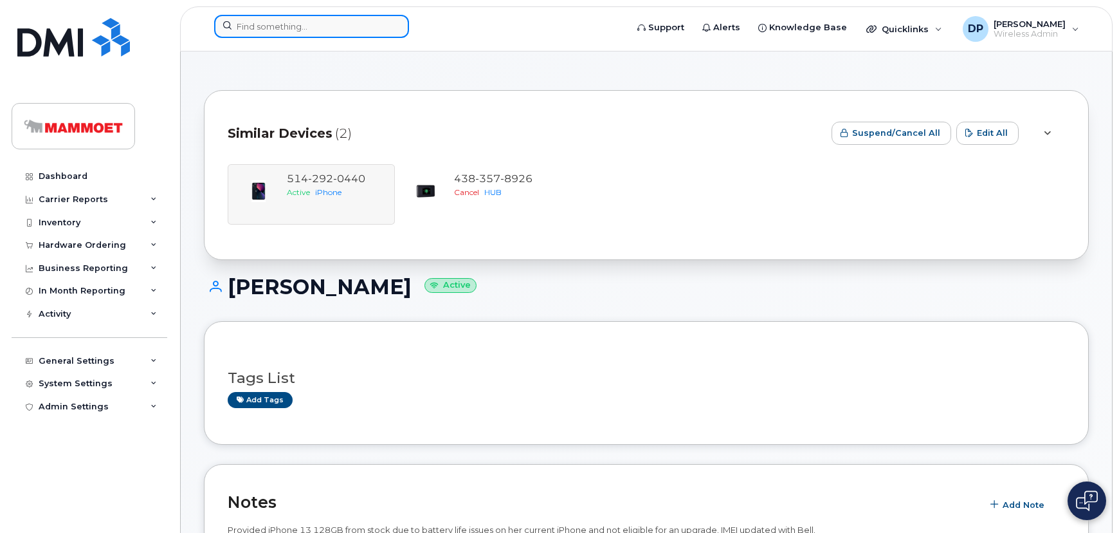
click at [280, 28] on input at bounding box center [311, 26] width 195 height 23
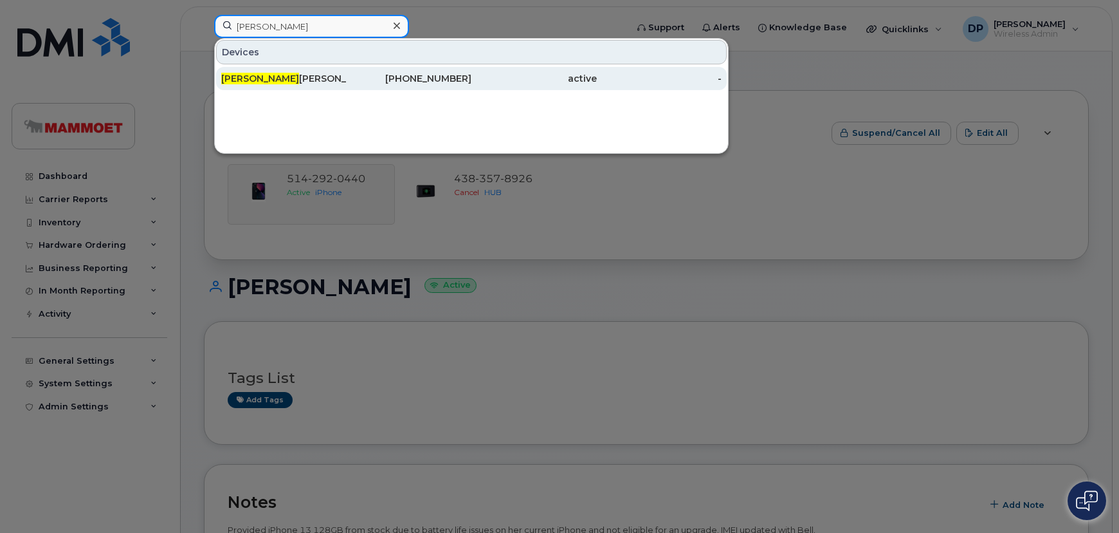
type input "jessica mac c"
click at [293, 80] on div "Jessica Mac C allum" at bounding box center [283, 78] width 125 height 13
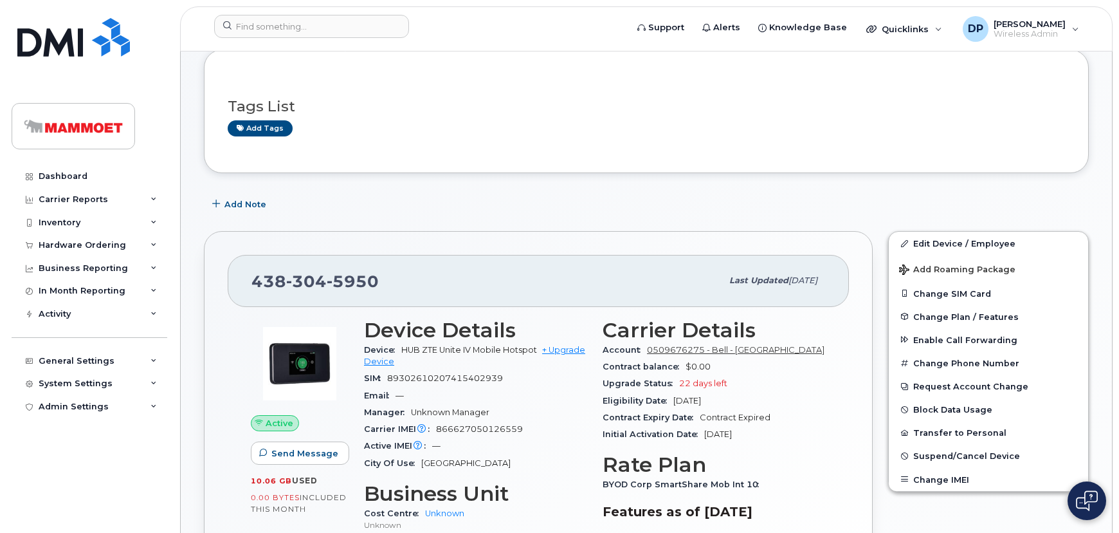
scroll to position [175, 0]
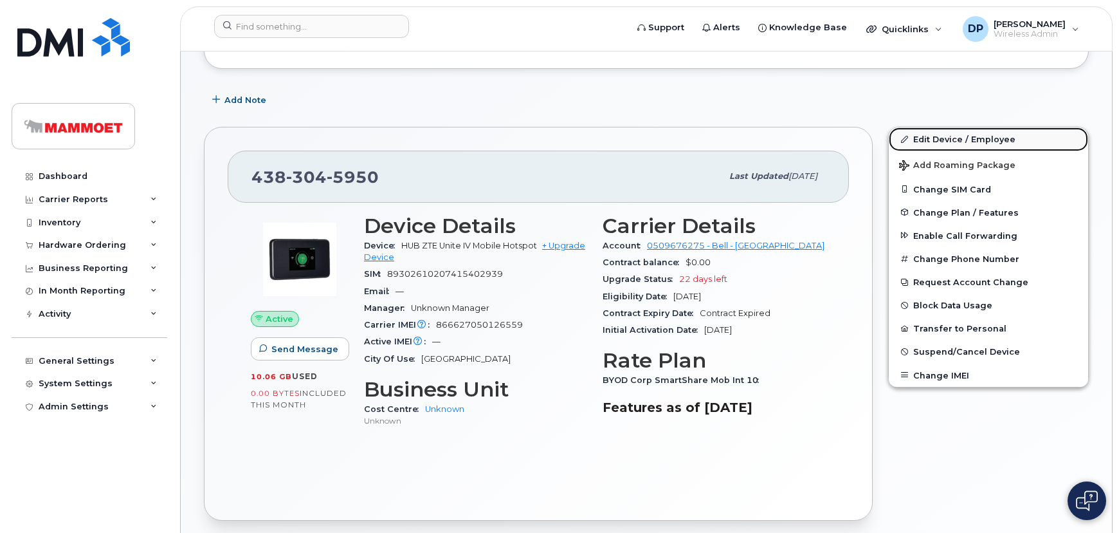
click at [962, 134] on link "Edit Device / Employee" at bounding box center [988, 138] width 199 height 23
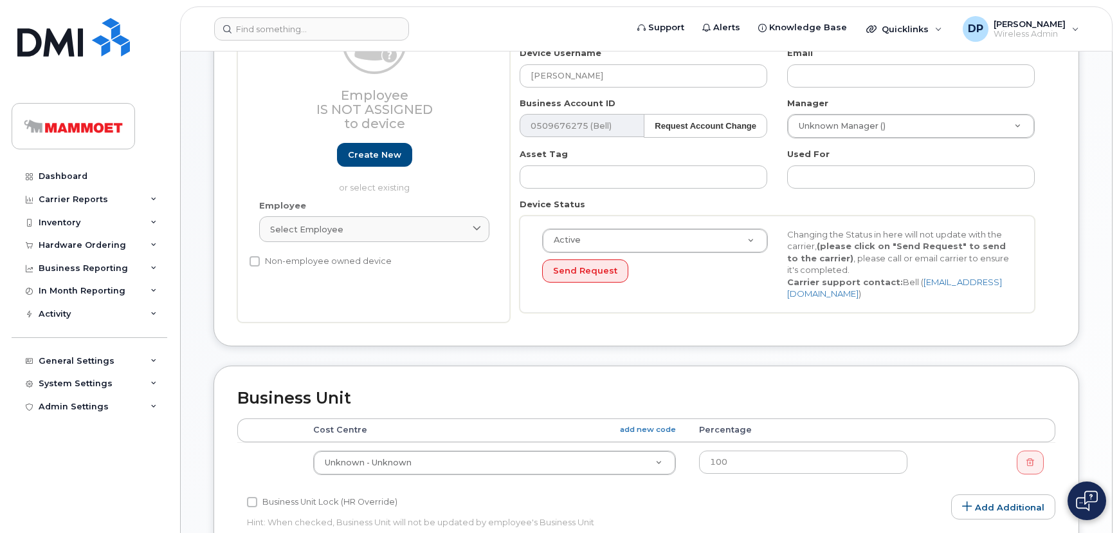
scroll to position [351, 0]
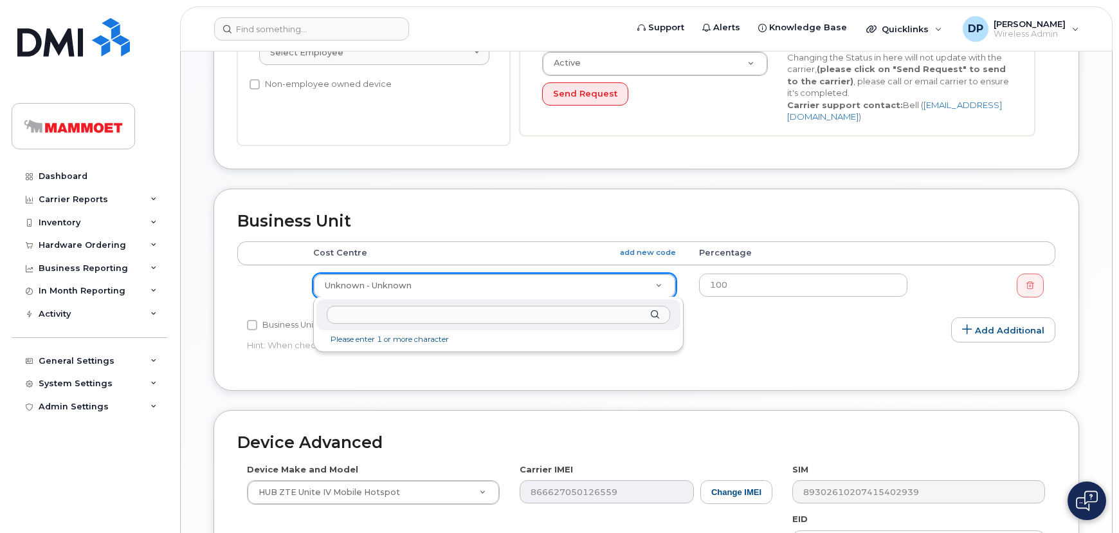
drag, startPoint x: 411, startPoint y: 289, endPoint x: 421, endPoint y: 286, distance: 10.8
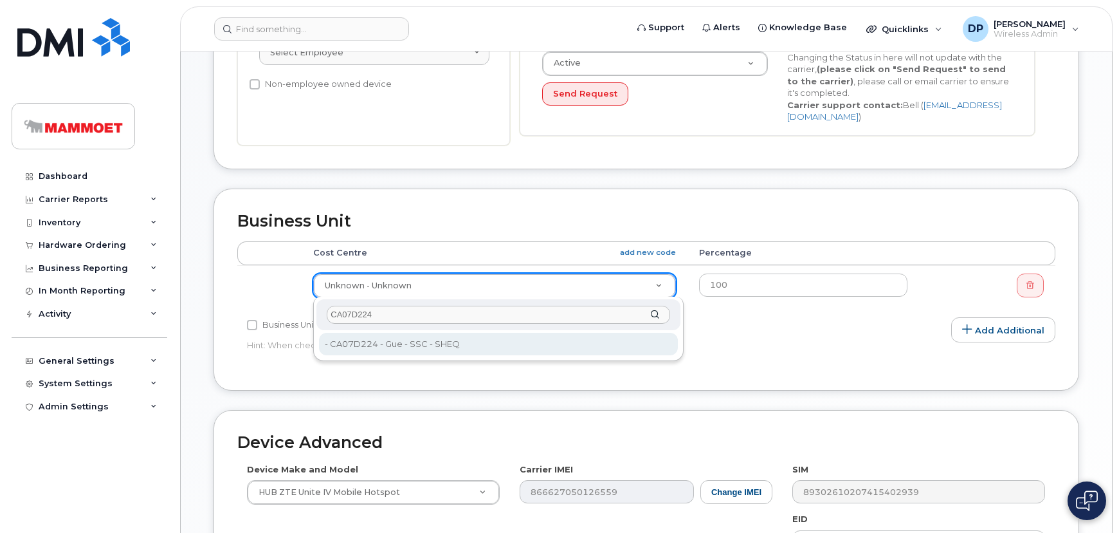
type input "CA07D224"
type input "30744"
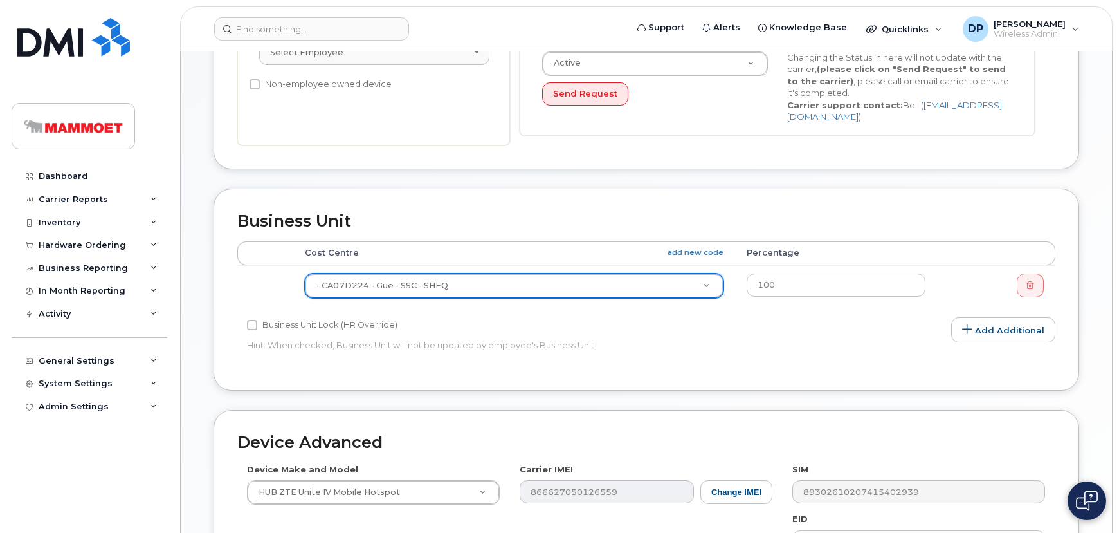
scroll to position [58, 0]
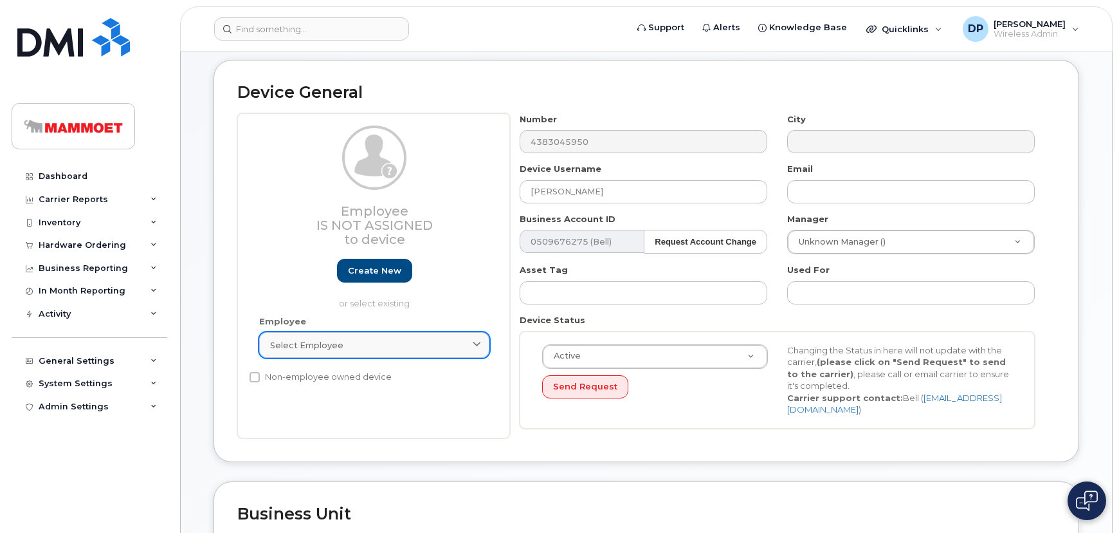
click at [357, 344] on div "Select employee" at bounding box center [374, 345] width 208 height 12
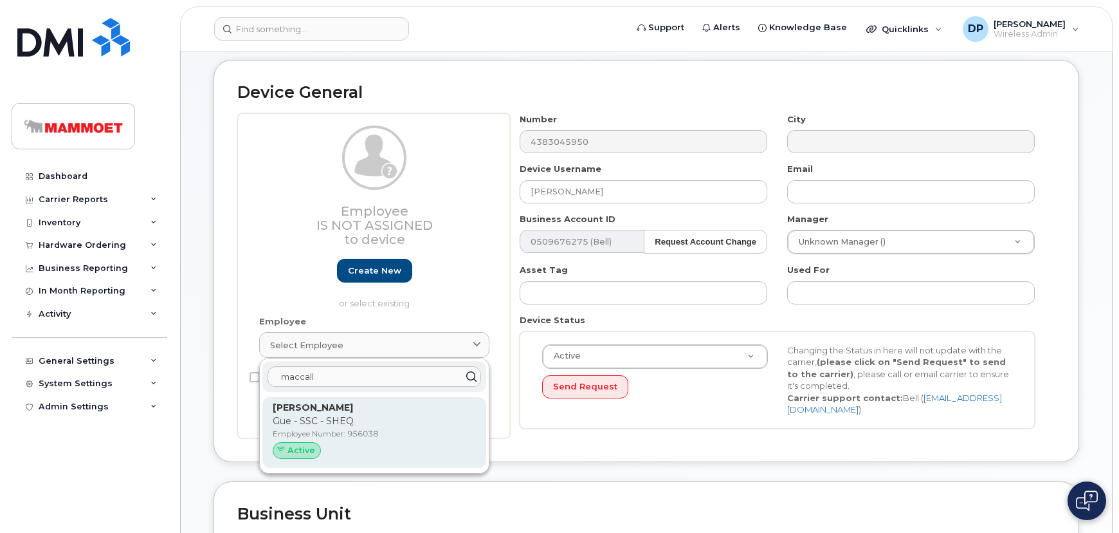
type input "maccall"
click at [321, 418] on p "Gue - SSC - SHEQ" at bounding box center [374, 421] width 203 height 14
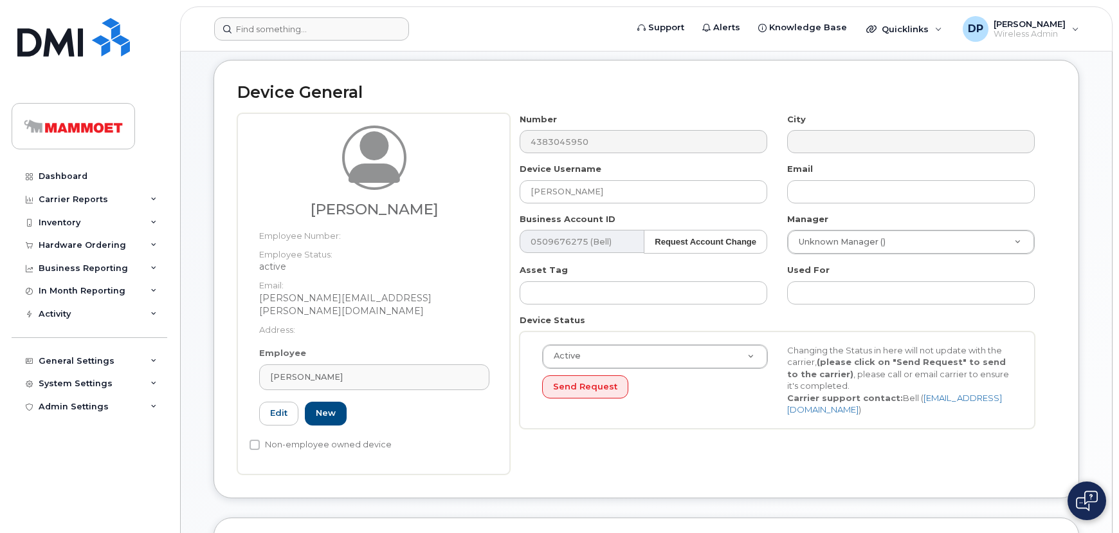
type input "956038"
type input "Jessica MacCallum"
type input "jessica.maccallum@mammoet.com"
type input "30744"
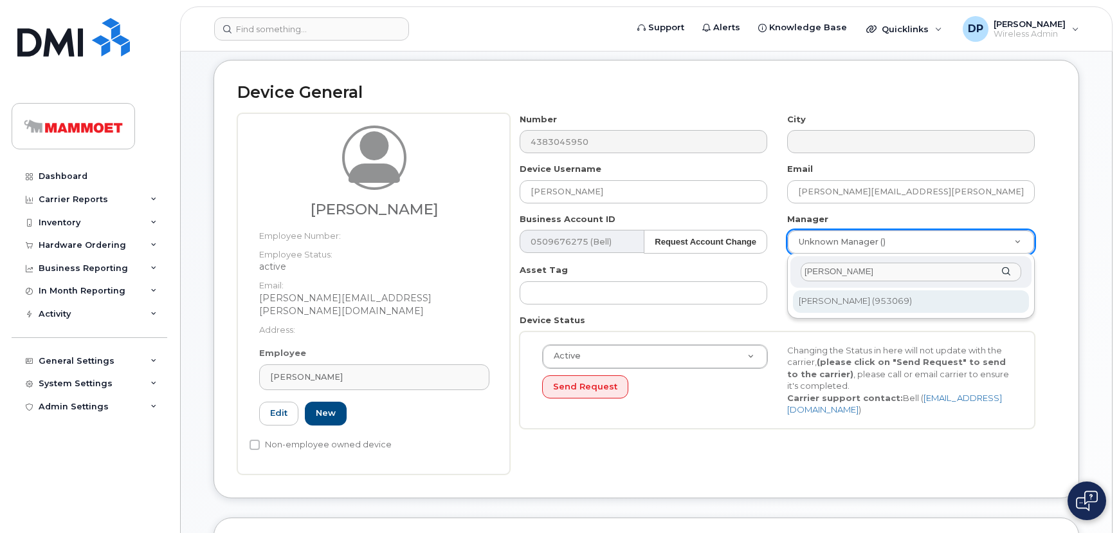
type input "girard"
type input "81975"
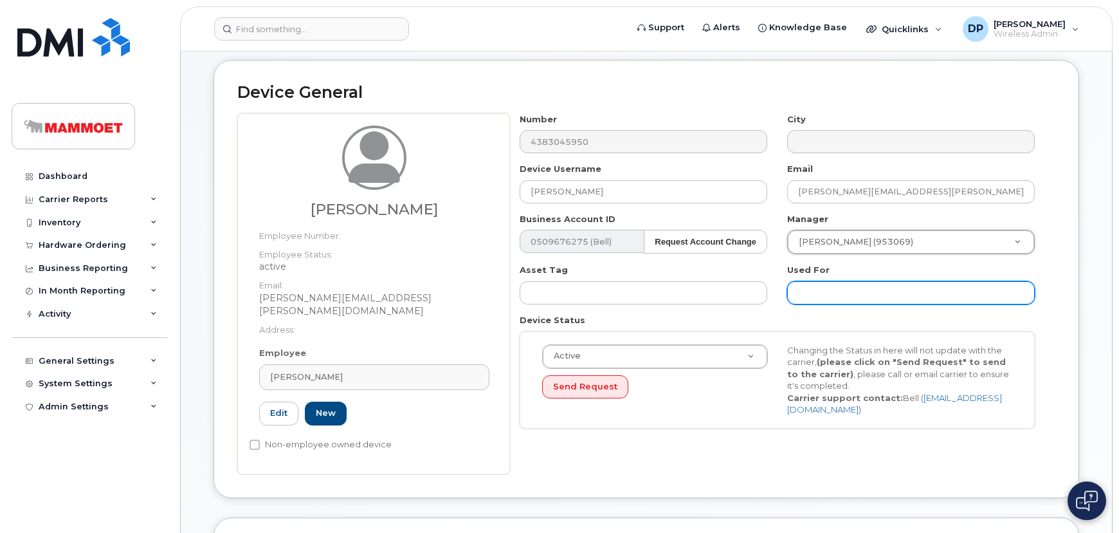
click at [831, 291] on input "text" at bounding box center [911, 292] width 248 height 23
type input "Saving..."
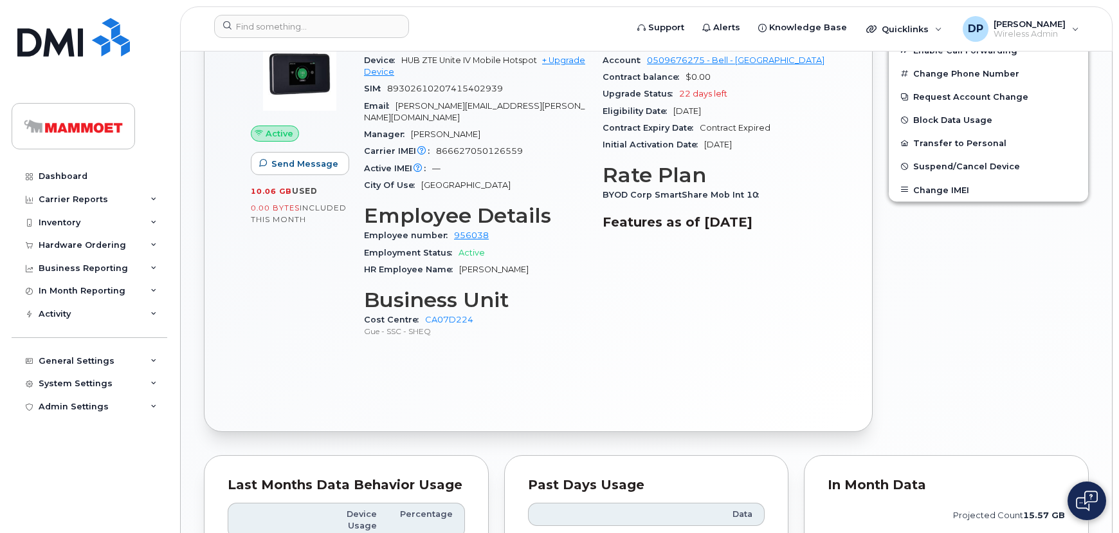
scroll to position [526, 0]
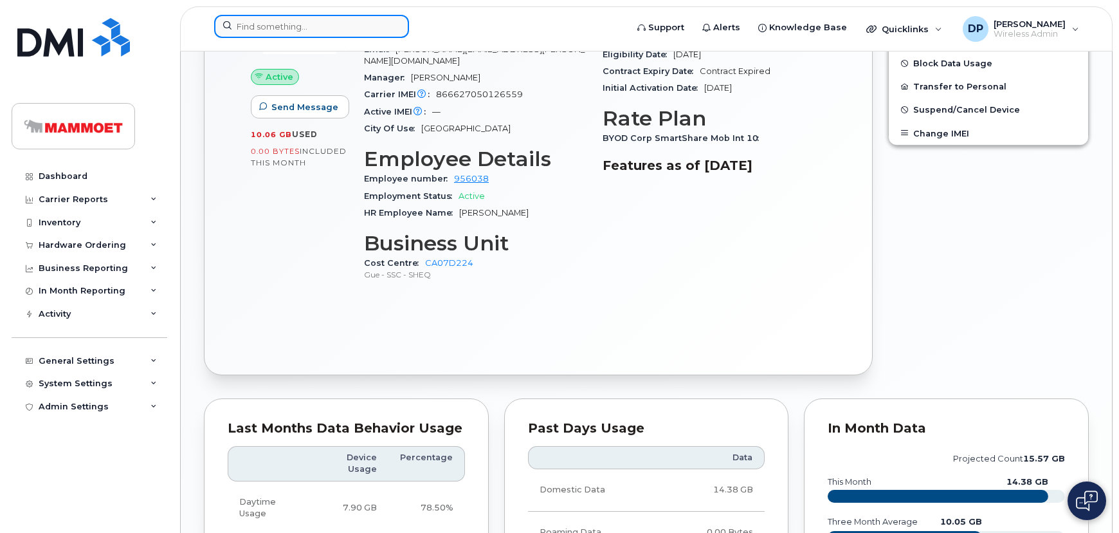
click at [277, 22] on input at bounding box center [311, 26] width 195 height 23
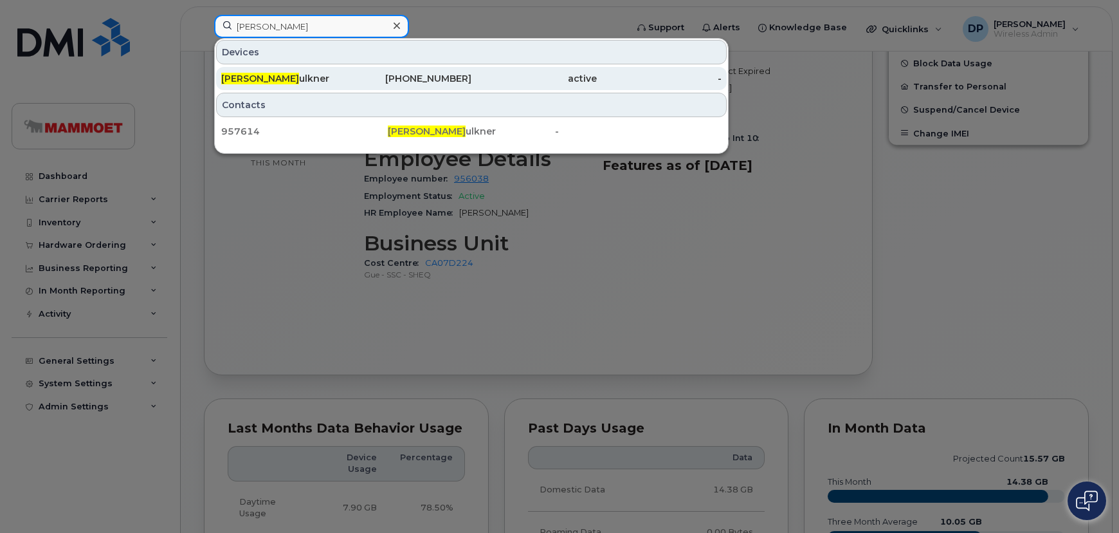
type input "[PERSON_NAME]"
click at [307, 78] on div "Aaron Fa ulkner" at bounding box center [283, 78] width 125 height 13
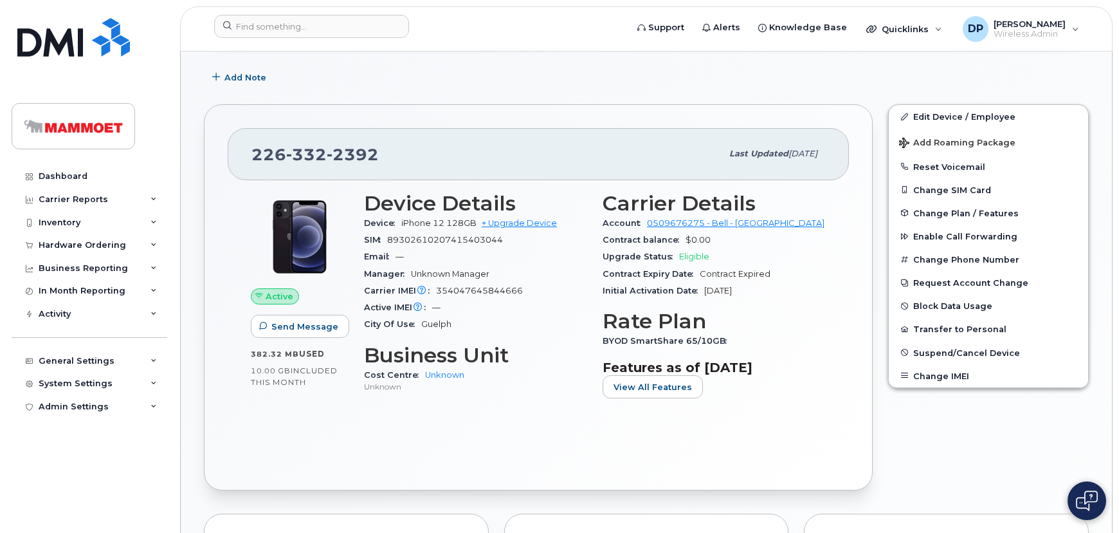
scroll to position [116, 0]
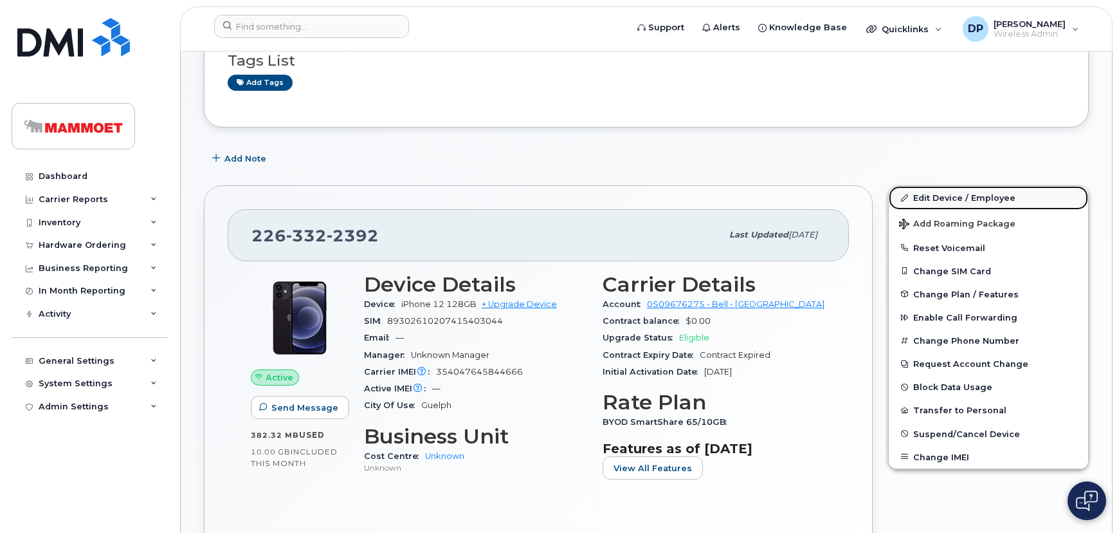
drag, startPoint x: 944, startPoint y: 192, endPoint x: 934, endPoint y: 192, distance: 10.3
click at [944, 192] on link "Edit Device / Employee" at bounding box center [988, 197] width 199 height 23
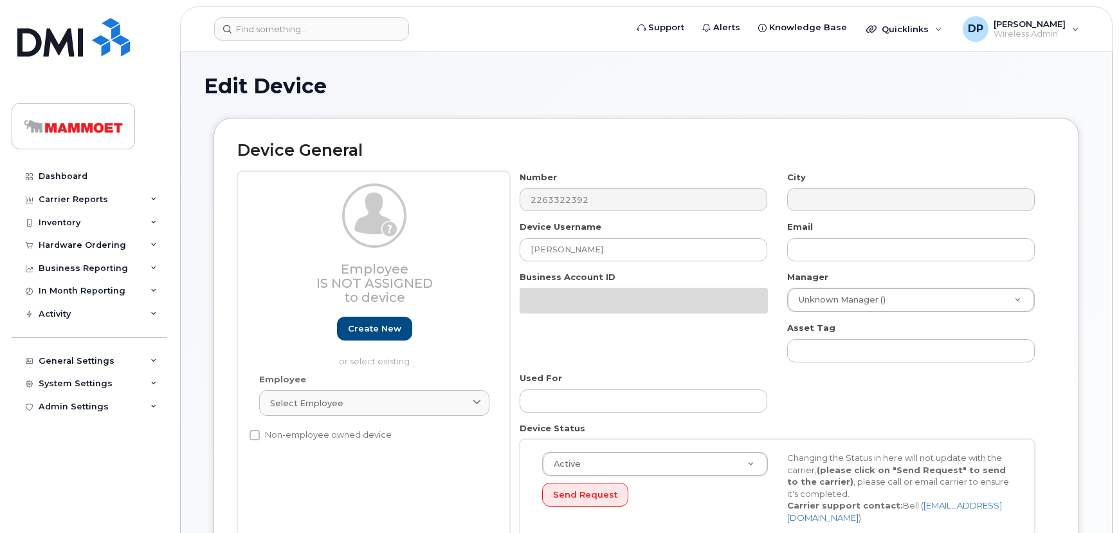
scroll to position [116, 0]
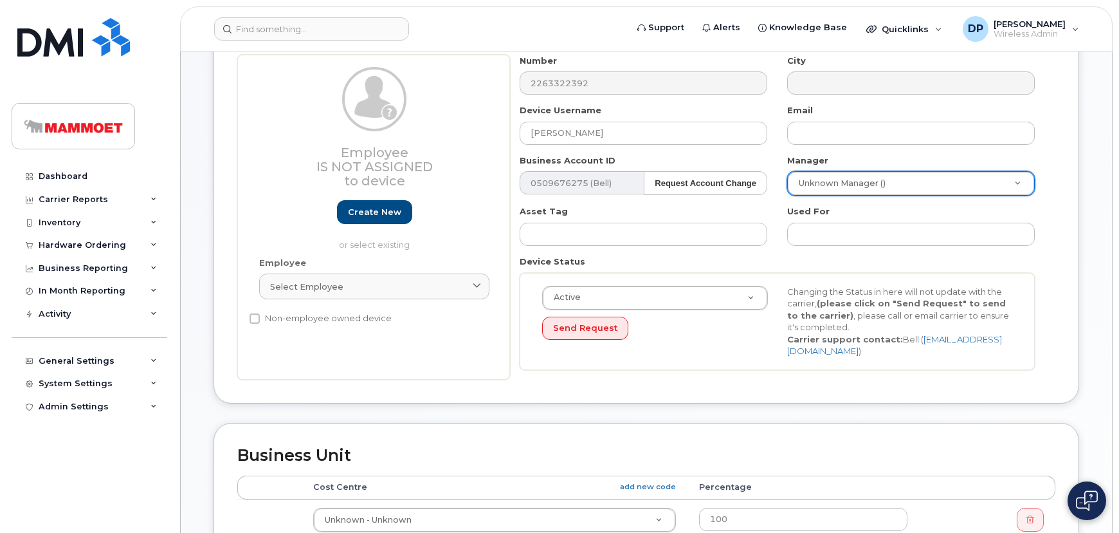
type input "f"
drag, startPoint x: 384, startPoint y: 281, endPoint x: 331, endPoint y: 291, distance: 54.4
click at [325, 286] on span "Select employee" at bounding box center [306, 286] width 73 height 12
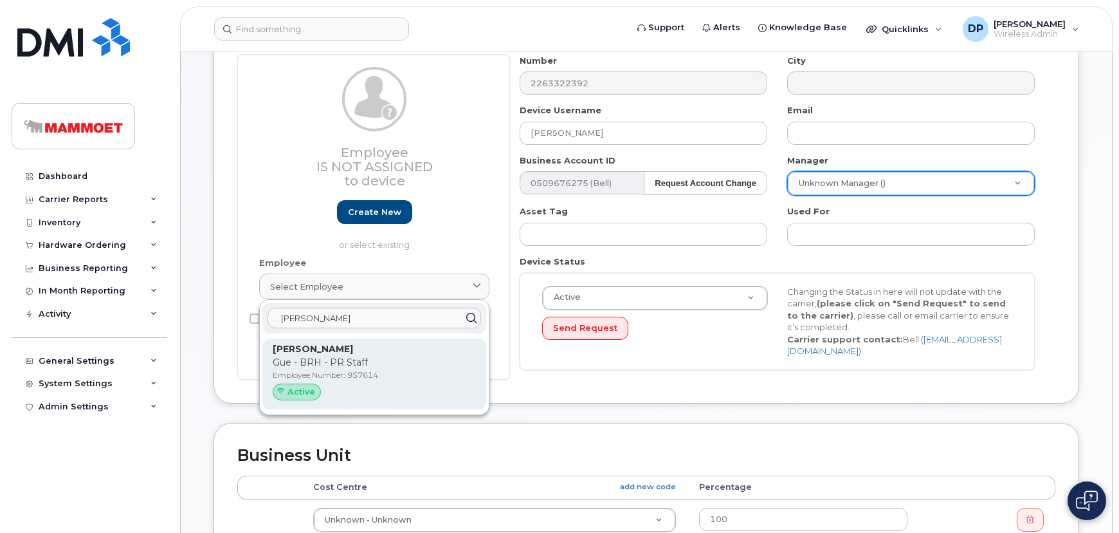
type input "faulk"
click at [342, 371] on p "Employee Number: 957614" at bounding box center [374, 375] width 203 height 12
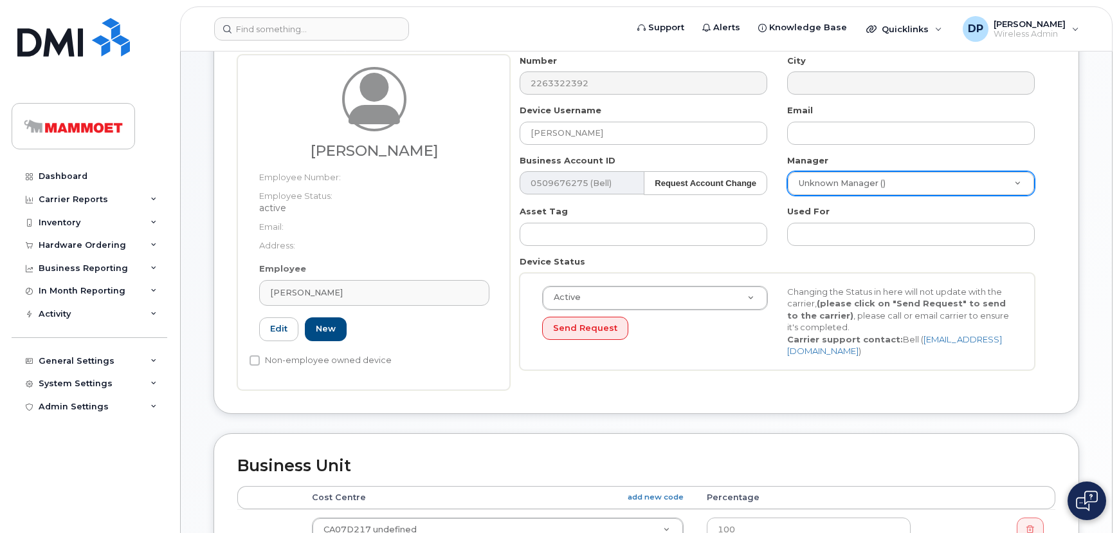
type input "957614"
type input "30770"
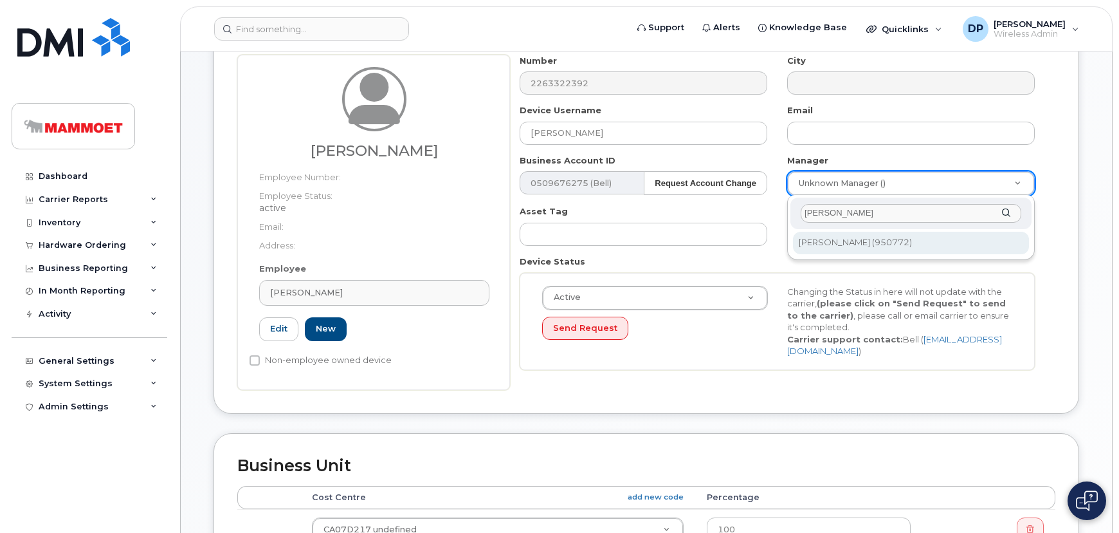
type input "parker"
type input "80998"
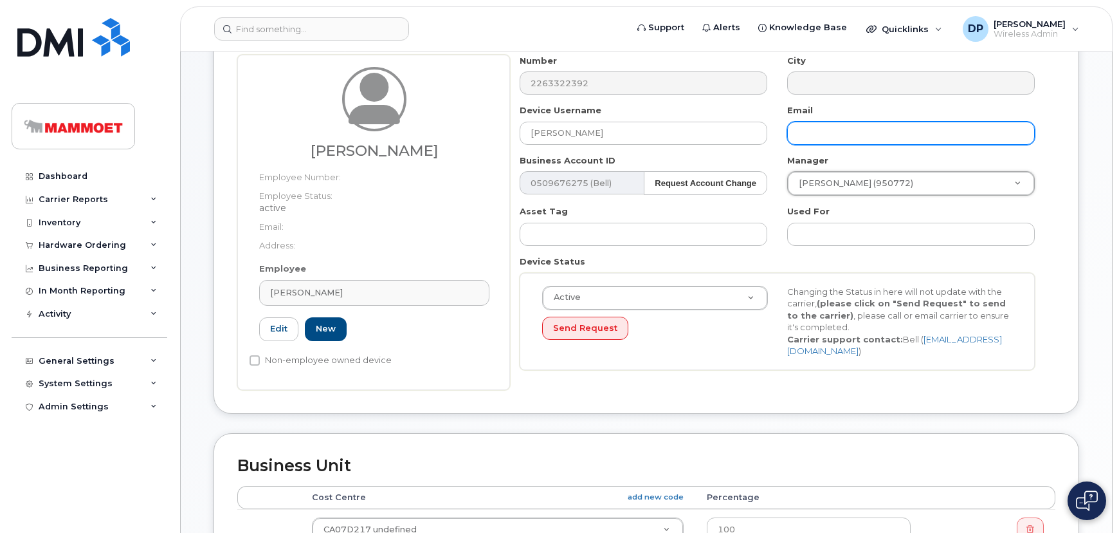
click at [839, 140] on input "text" at bounding box center [911, 133] width 248 height 23
type input "A"
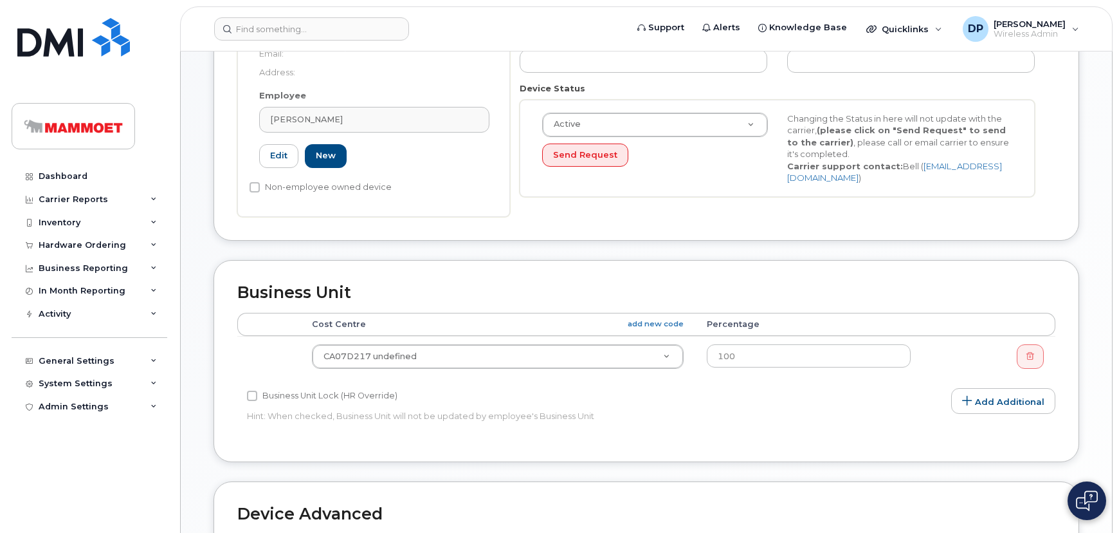
scroll to position [292, 0]
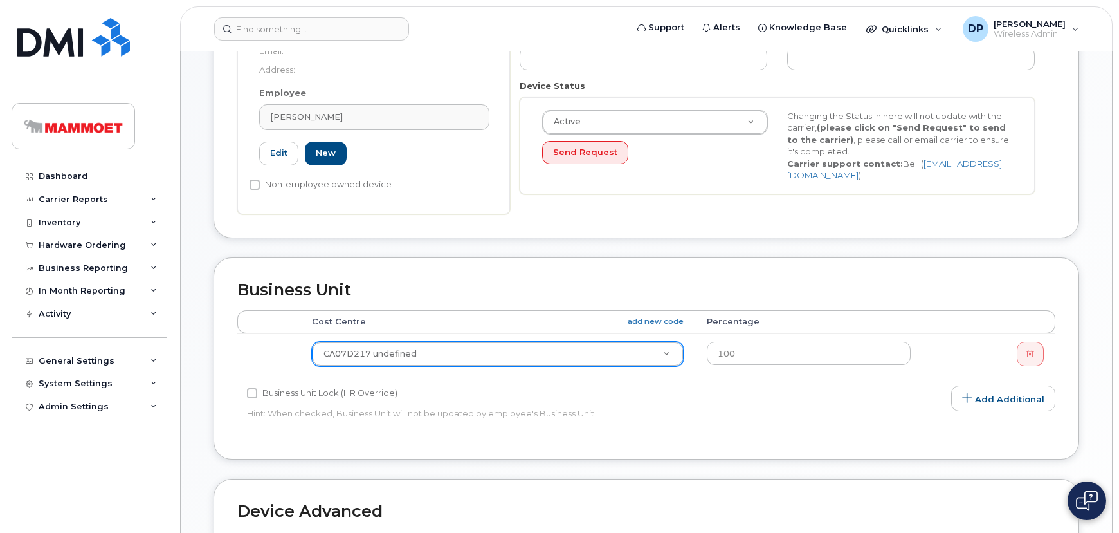
type input "aaron.faulkner@mammoet.com"
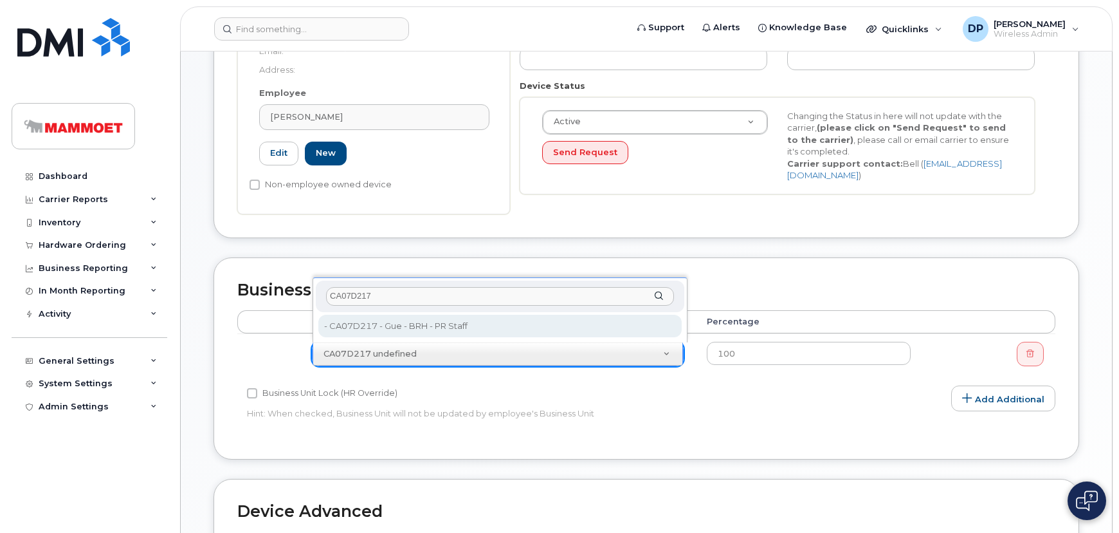
type input "CA07D217"
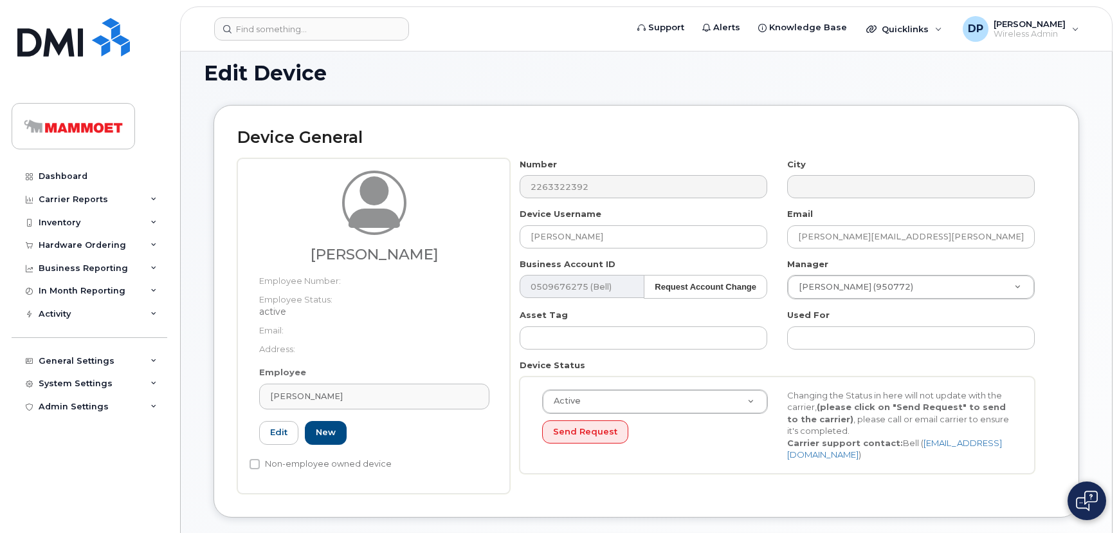
scroll to position [0, 0]
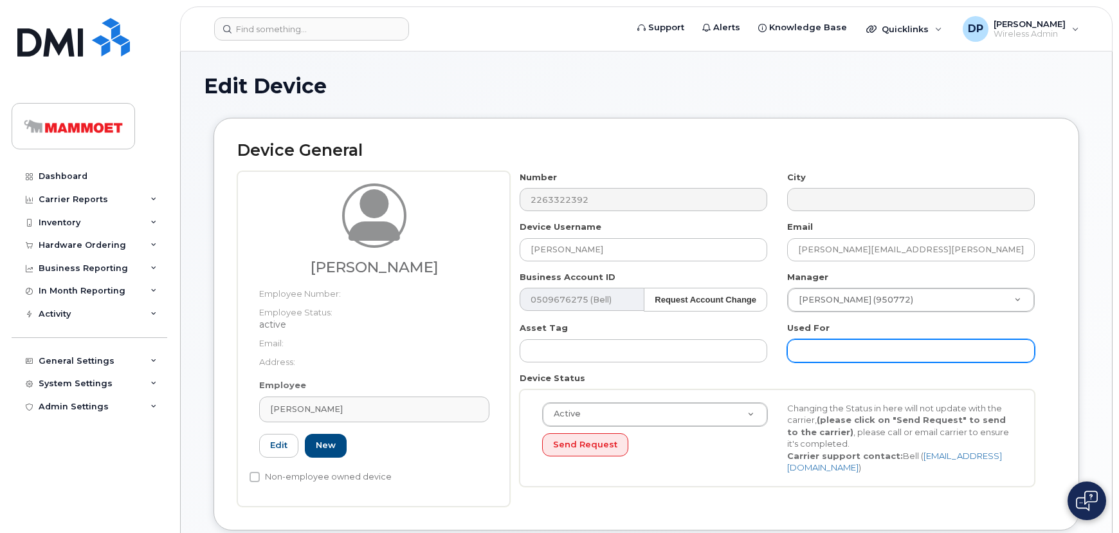
click at [823, 358] on input "text" at bounding box center [911, 350] width 248 height 23
type input "Saving..."
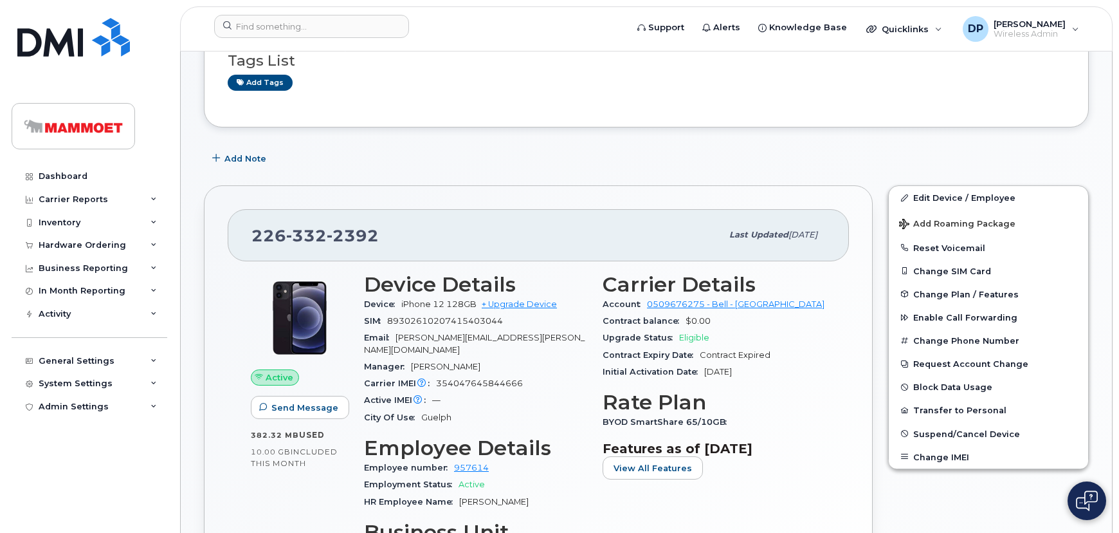
scroll to position [175, 0]
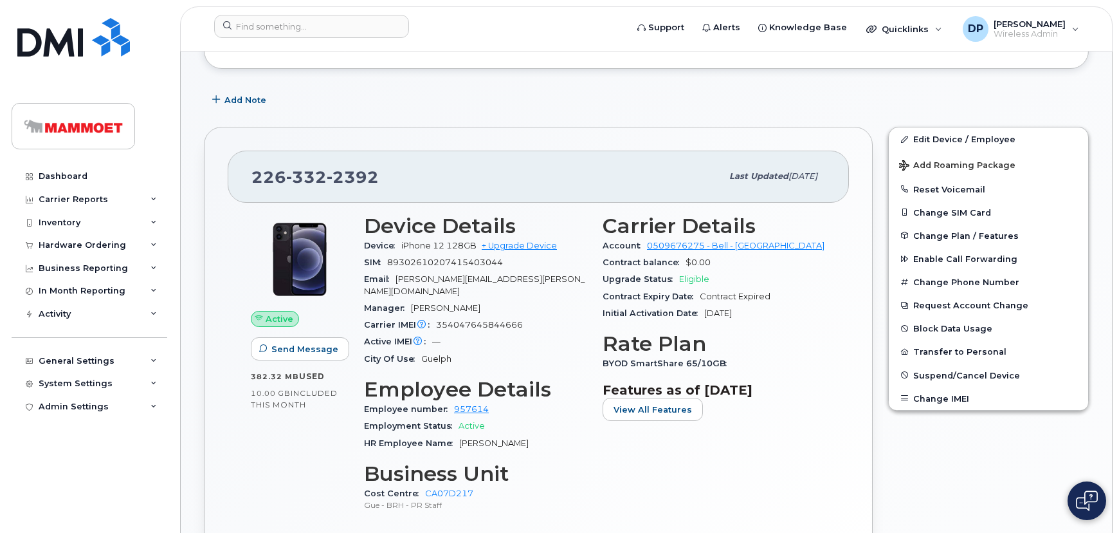
drag, startPoint x: 567, startPoint y: 374, endPoint x: 531, endPoint y: 400, distance: 43.4
click at [567, 378] on h3 "Employee Details" at bounding box center [475, 389] width 223 height 23
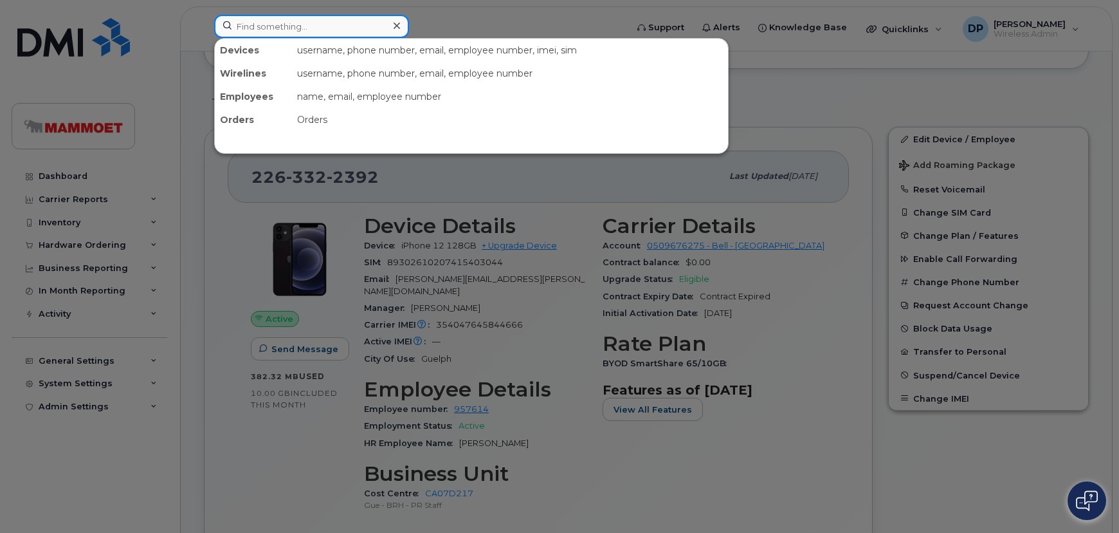
click at [293, 24] on input at bounding box center [311, 26] width 195 height 23
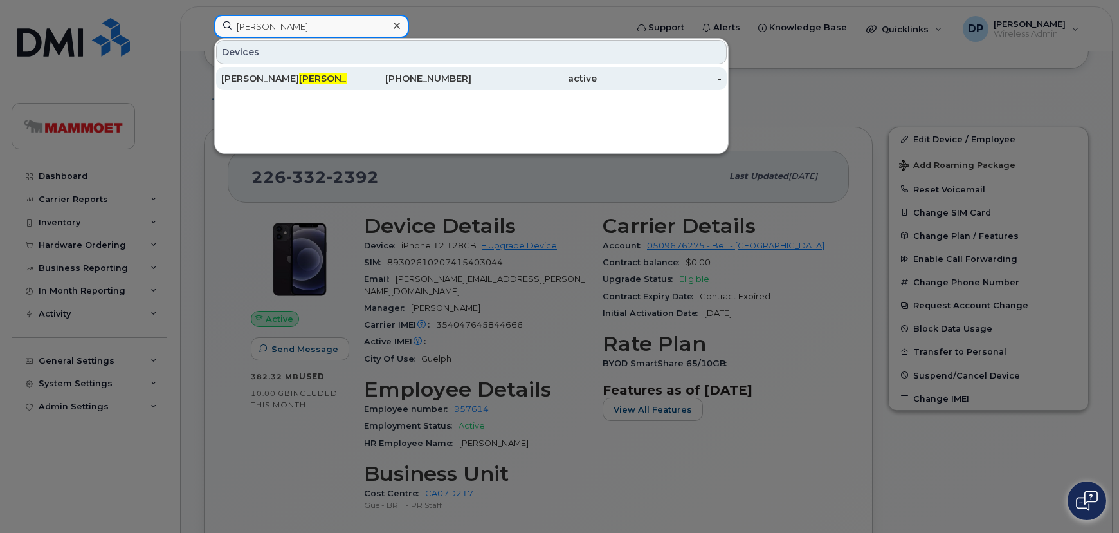
type input "[PERSON_NAME]"
click at [289, 78] on div "[PERSON_NAME] [PERSON_NAME]" at bounding box center [283, 78] width 125 height 13
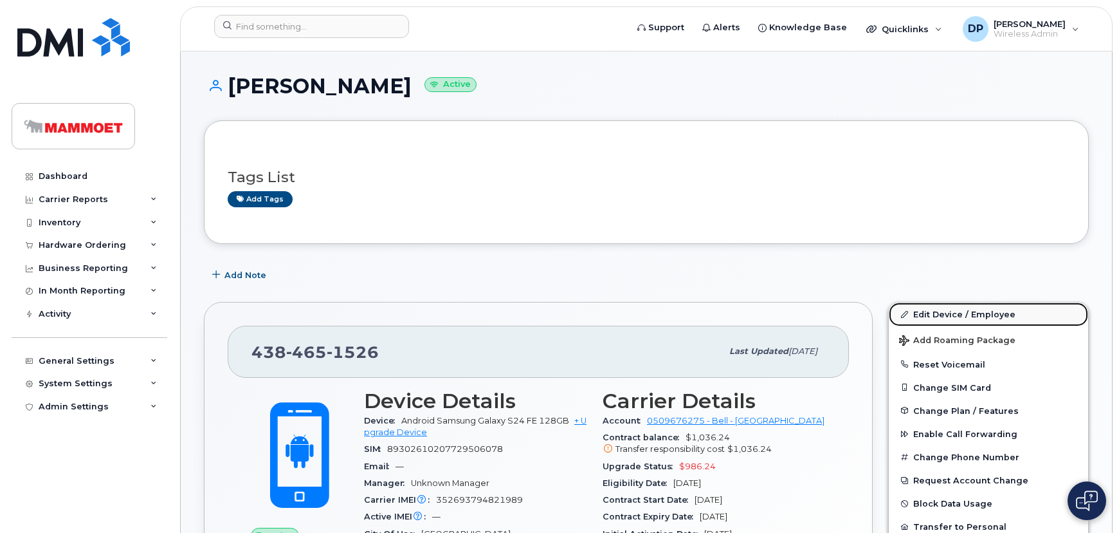
click at [921, 310] on link "Edit Device / Employee" at bounding box center [988, 313] width 199 height 23
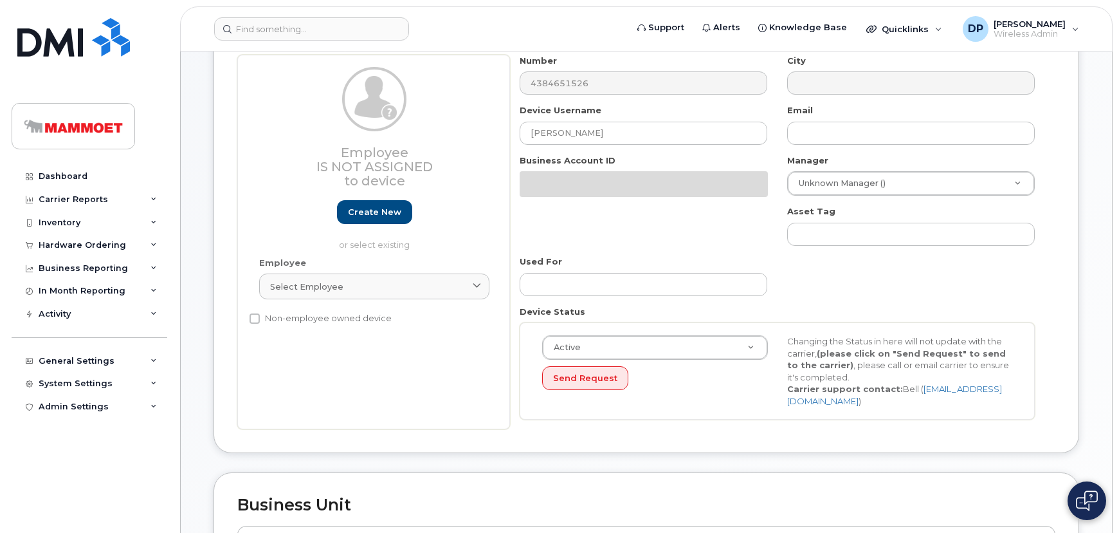
scroll to position [116, 0]
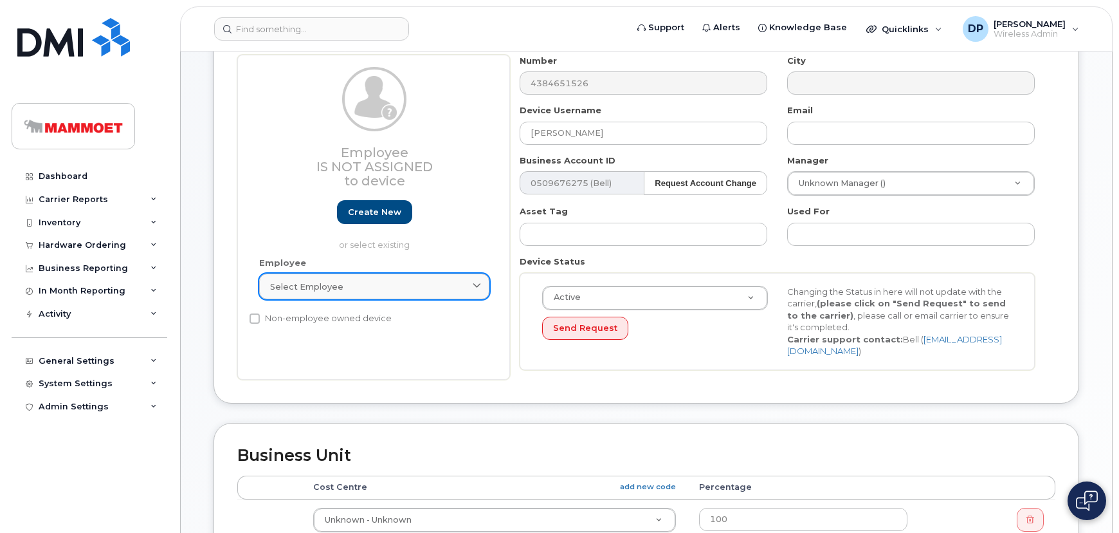
click at [356, 286] on div "Select employee" at bounding box center [374, 286] width 208 height 12
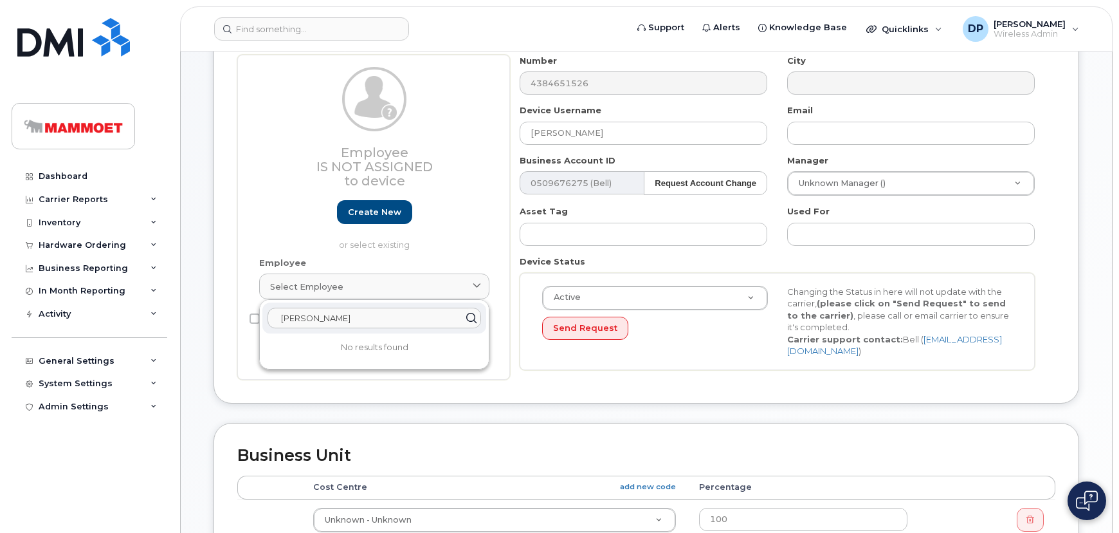
drag, startPoint x: 348, startPoint y: 317, endPoint x: 187, endPoint y: 318, distance: 161.5
click at [187, 318] on div "Edit Device Device General Employee Is not assigned to device Create new or sel…" at bounding box center [647, 461] width 932 height 1052
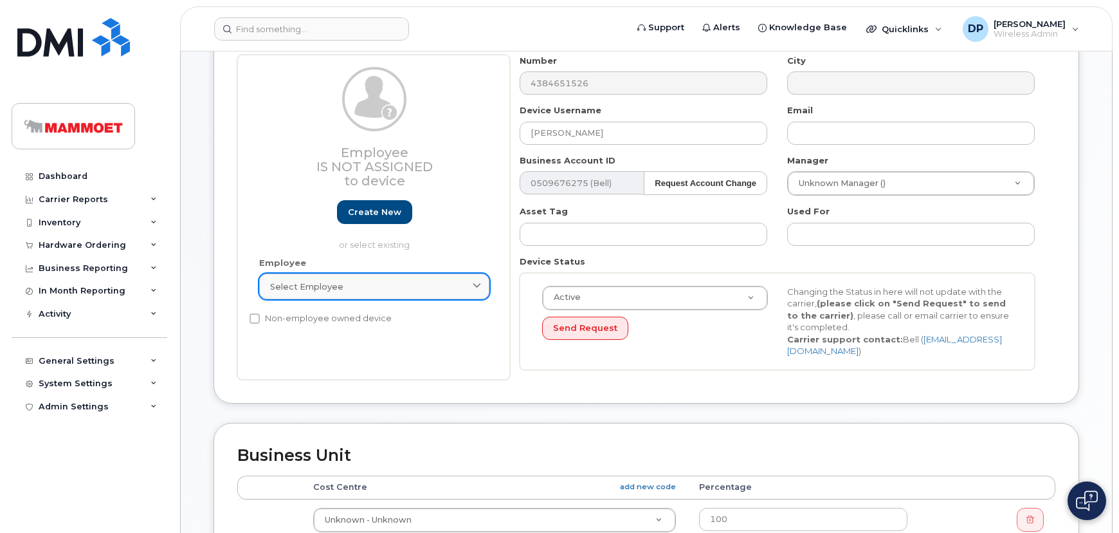
click at [340, 280] on div "Select employee" at bounding box center [374, 286] width 208 height 12
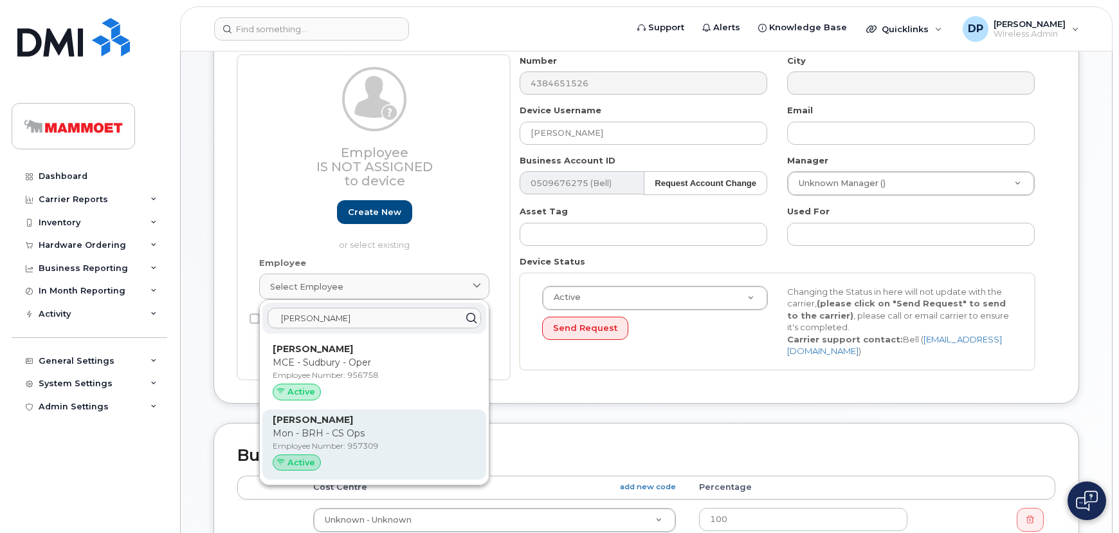
type input "jean-francois"
click at [352, 427] on p "Mon - BRH - CS Ops" at bounding box center [374, 434] width 203 height 14
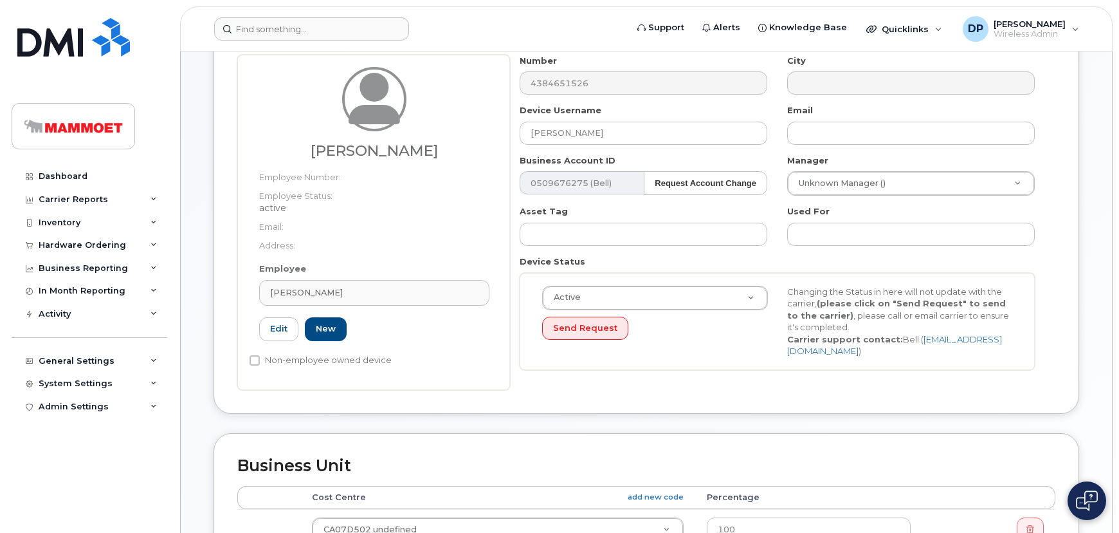
type input "957309"
type input "[PERSON_NAME]"
type input "30749"
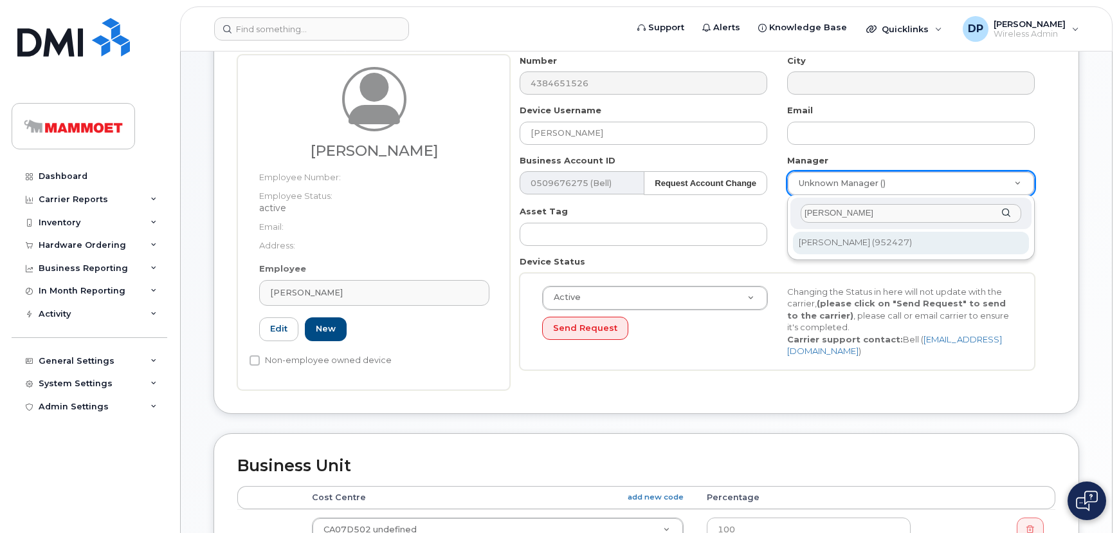
type input "choquette"
type input "179766"
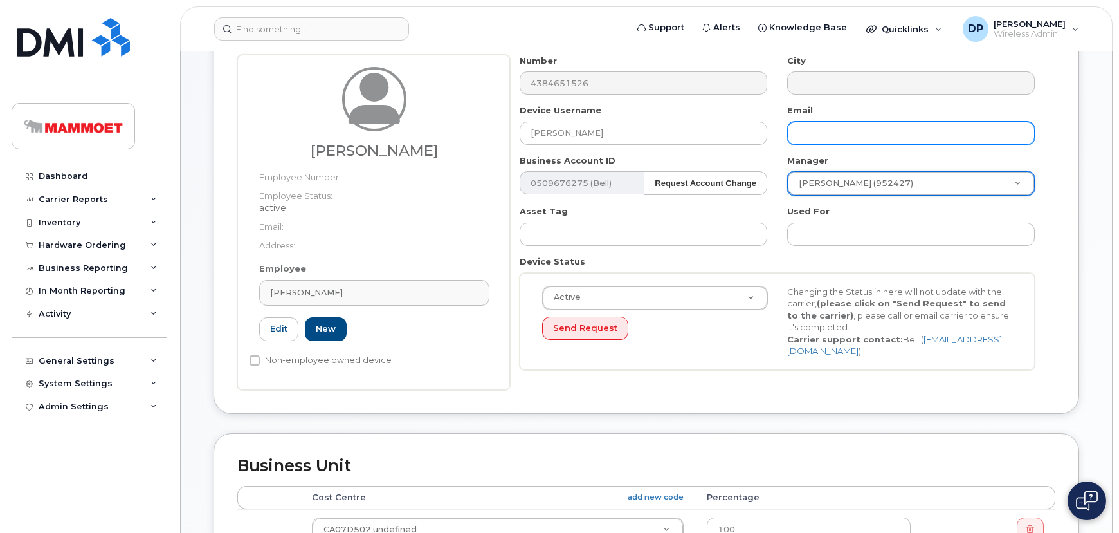
click at [840, 128] on input "text" at bounding box center [911, 133] width 248 height 23
type input "[PERSON_NAME][EMAIL_ADDRESS][PERSON_NAME][DOMAIN_NAME]"
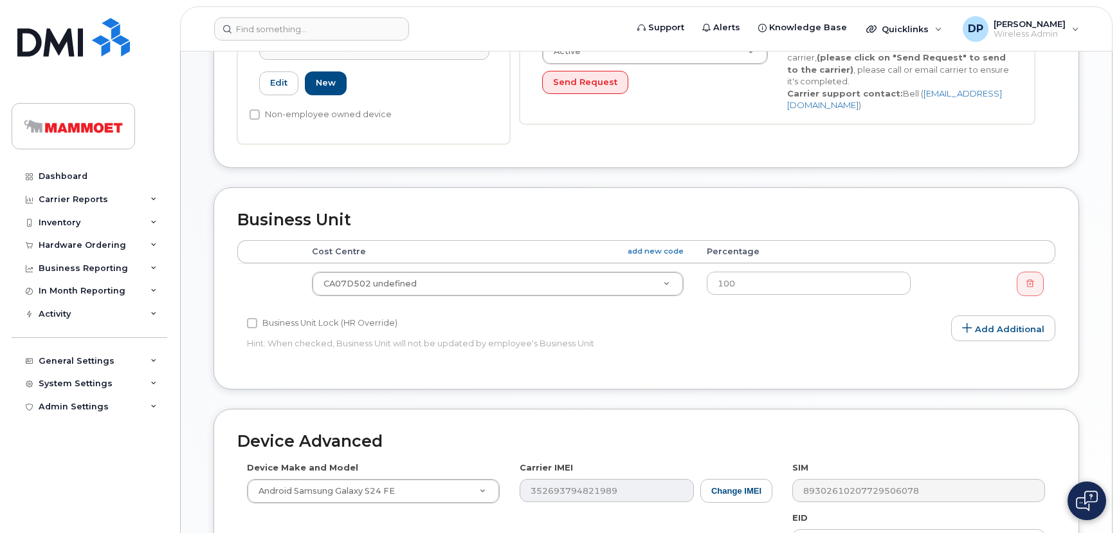
scroll to position [468, 0]
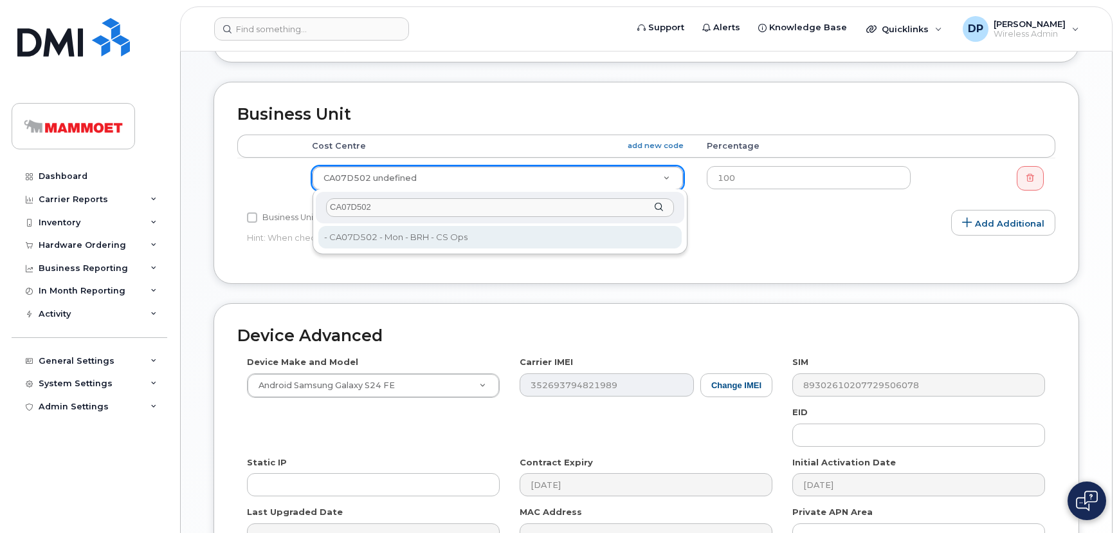
type input "CA07D502"
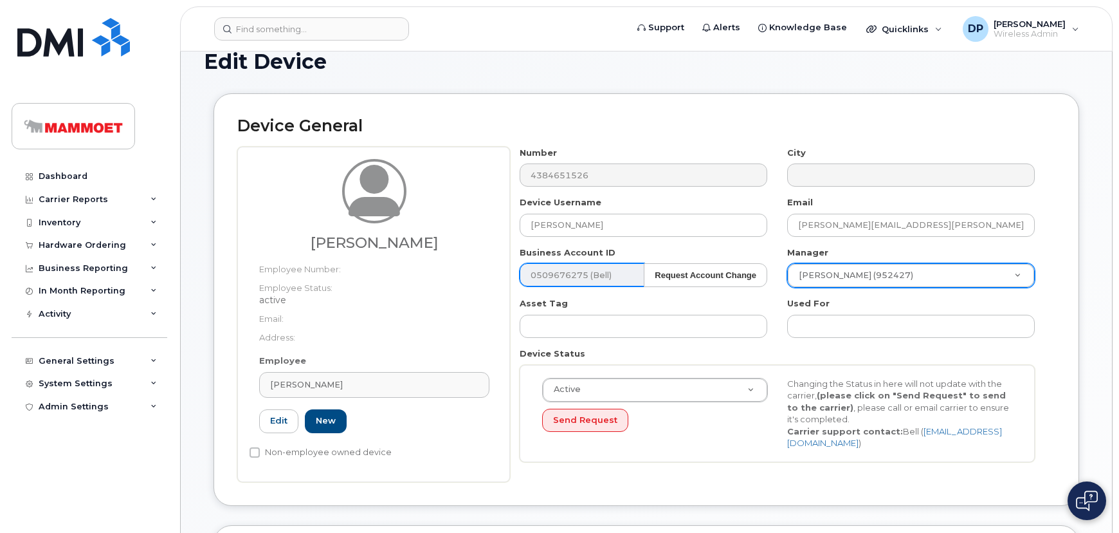
scroll to position [0, 0]
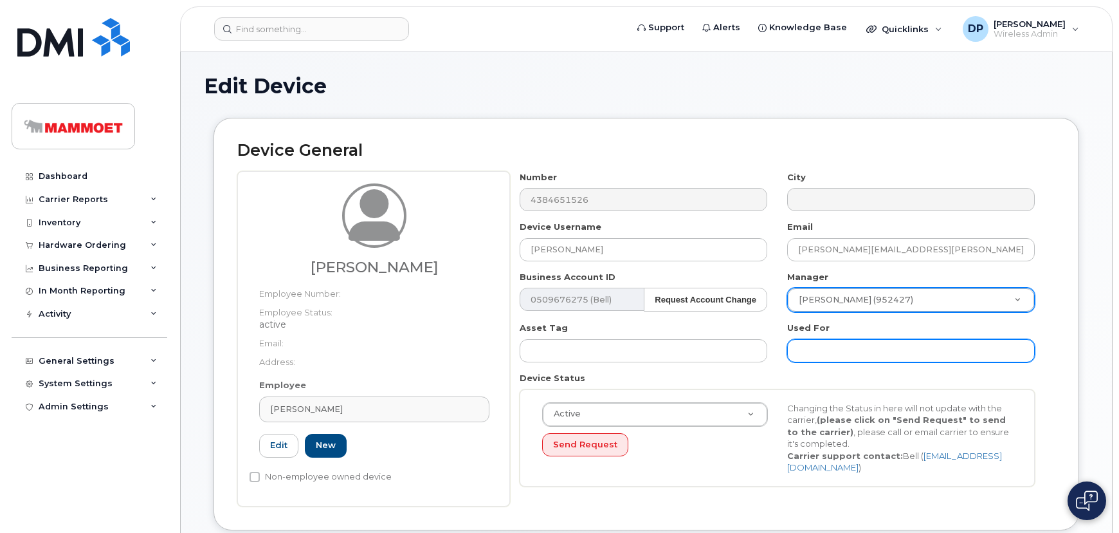
click at [841, 347] on input "text" at bounding box center [911, 350] width 248 height 23
type input "Saving..."
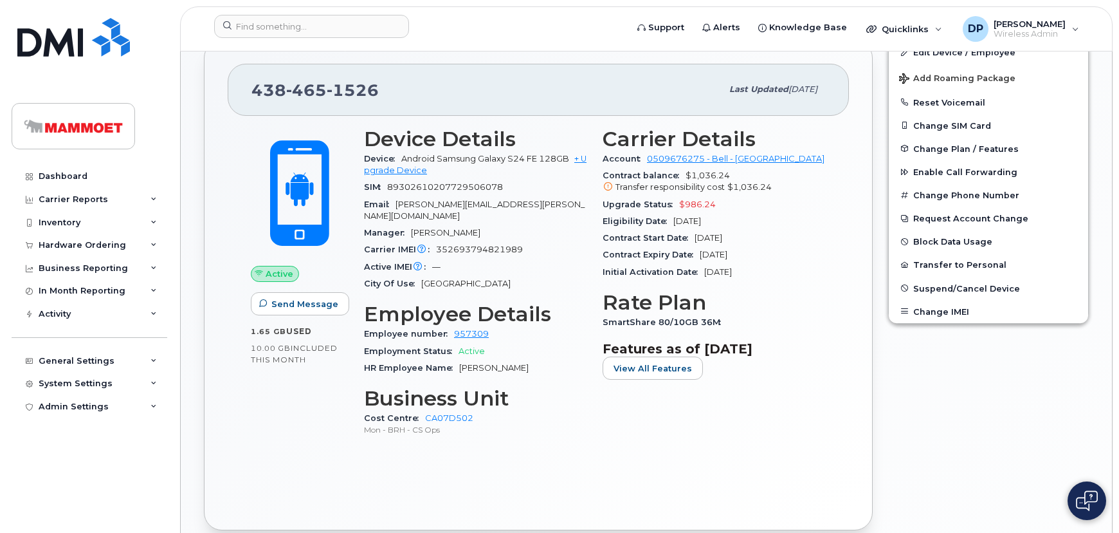
scroll to position [351, 0]
